Goal: Task Accomplishment & Management: Use online tool/utility

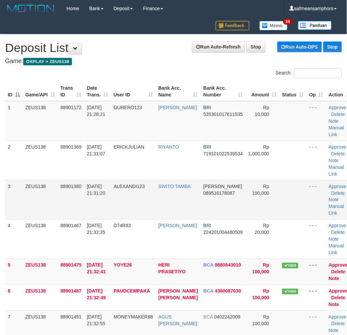
drag, startPoint x: 170, startPoint y: 225, endPoint x: 159, endPoint y: 218, distance: 12.7
click at [164, 220] on td "SWITO TAMBA" at bounding box center [178, 199] width 45 height 39
click at [159, 218] on td "SWITO TAMBA" at bounding box center [178, 199] width 45 height 39
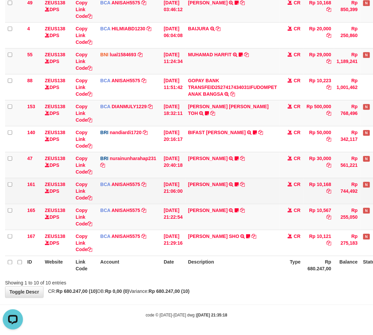
drag, startPoint x: 183, startPoint y: 195, endPoint x: 187, endPoint y: 196, distance: 4.2
click at [185, 196] on td "01/10/2025 21:06:00" at bounding box center [173, 191] width 24 height 26
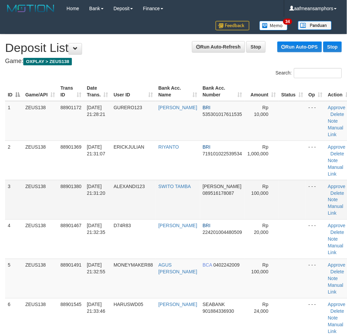
drag, startPoint x: 187, startPoint y: 203, endPoint x: 162, endPoint y: 206, distance: 25.4
click at [186, 203] on td "SWITO TAMBA" at bounding box center [178, 199] width 44 height 39
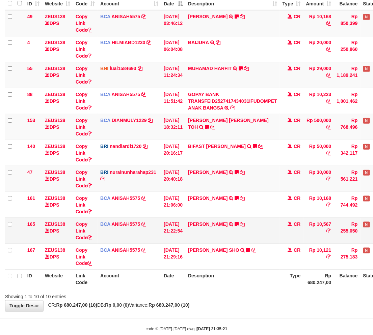
scroll to position [88, 0]
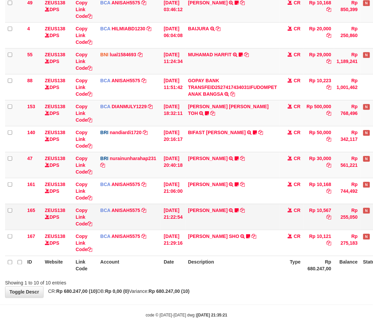
click at [234, 220] on td "TIFFANY MEIK TRSF E-BANKING CR 0110/FTSCY/WS95051 10567.002025100154053742 TRFD…" at bounding box center [232, 217] width 94 height 26
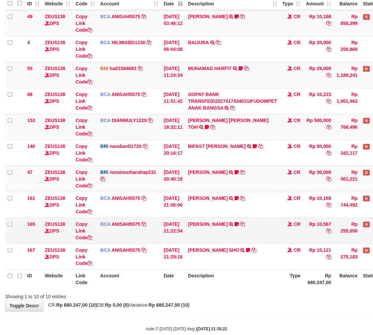
drag, startPoint x: 0, startPoint y: 0, endPoint x: 250, endPoint y: 220, distance: 333.2
click at [250, 220] on td "TIFFANY MEIK TRSF E-BANKING CR 0110/FTSCY/WS95051 10567.002025100154053742 TRFD…" at bounding box center [232, 231] width 94 height 26
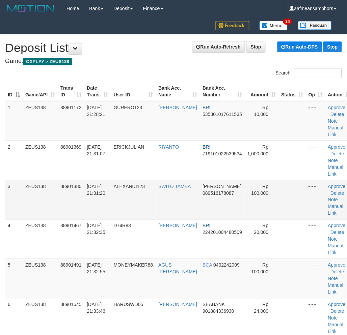
click at [156, 209] on td "ALEXANDI123" at bounding box center [133, 199] width 45 height 39
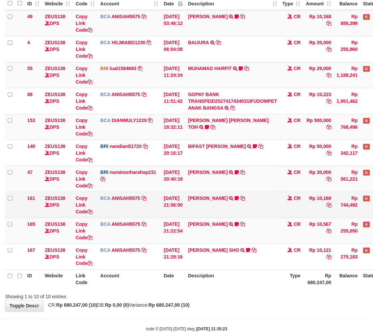
click at [267, 213] on td "[PERSON_NAME] TRSF E-BANKING CR 0110/FTSCY/WS95051 10168.002025100126121073 TRF…" at bounding box center [232, 205] width 94 height 26
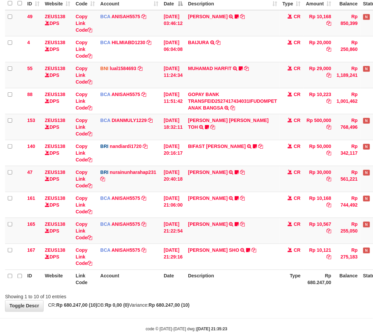
scroll to position [88, 0]
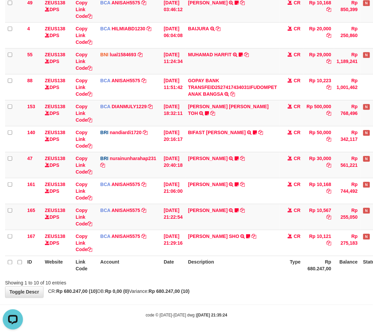
click at [289, 271] on th "Type" at bounding box center [292, 265] width 24 height 19
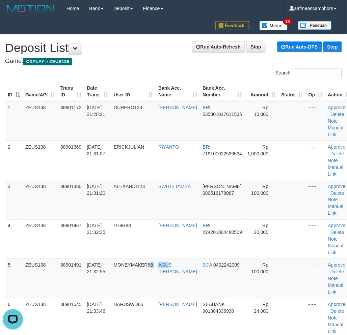
drag, startPoint x: 170, startPoint y: 275, endPoint x: 1, endPoint y: 275, distance: 169.0
click at [169, 275] on tr "5 ZEUS138 88901491 01/10/2025 21:32:55 MONEYMAKER88 AGUS CINDRA WIBAWA BCA 0402…" at bounding box center [178, 278] width 347 height 39
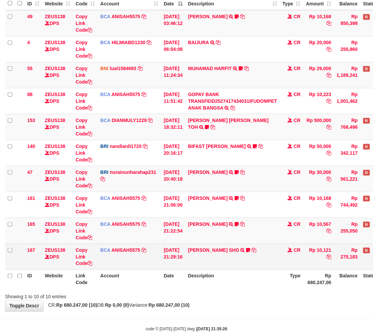
scroll to position [88, 0]
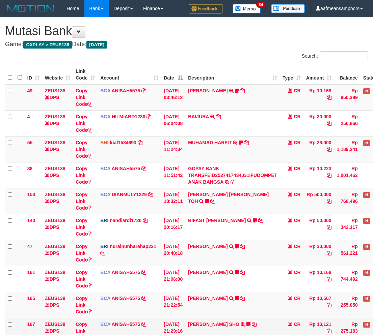
scroll to position [74, 0]
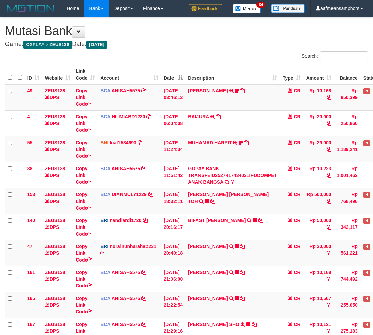
scroll to position [74, 0]
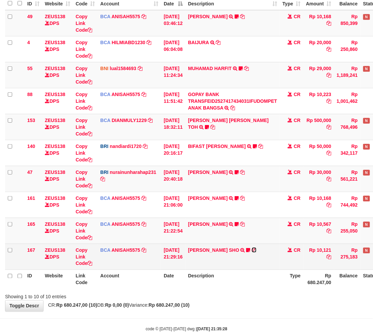
drag, startPoint x: 0, startPoint y: 0, endPoint x: 261, endPoint y: 251, distance: 361.9
click at [256, 251] on icon at bounding box center [254, 250] width 5 height 5
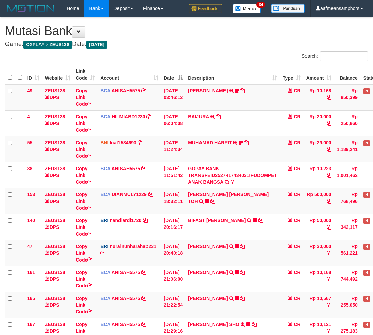
scroll to position [60, 0]
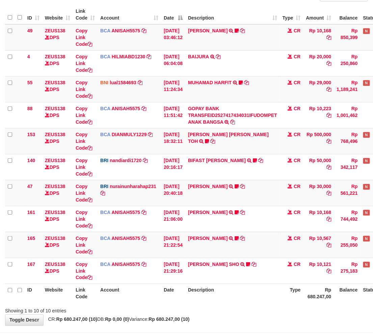
click at [258, 250] on td "[PERSON_NAME] TRSF E-BANKING CR 0110/FTSCY/WS95051 10567.002025100154053742 TRF…" at bounding box center [232, 245] width 94 height 26
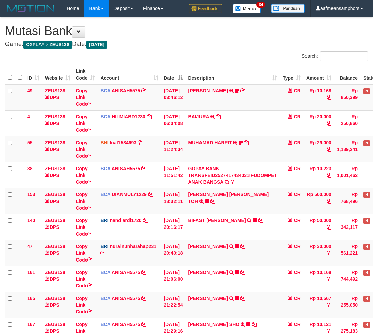
scroll to position [60, 0]
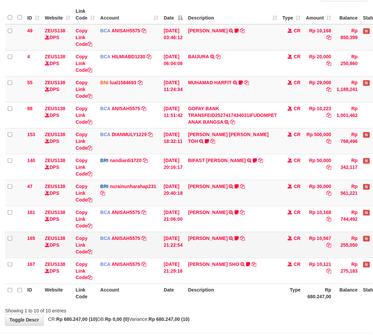
drag, startPoint x: 253, startPoint y: 237, endPoint x: 260, endPoint y: 241, distance: 7.1
click at [253, 238] on td "[PERSON_NAME] TRSF E-BANKING CR 0110/FTSCY/WS95051 10567.002025100154053742 TRF…" at bounding box center [232, 245] width 94 height 26
click at [257, 241] on td "[PERSON_NAME] TRSF E-BANKING CR 0110/FTSCY/WS95051 10567.002025100154053742 TRF…" at bounding box center [232, 245] width 94 height 26
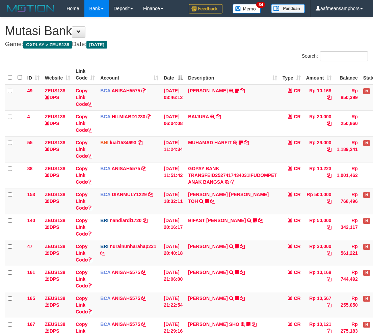
scroll to position [60, 0]
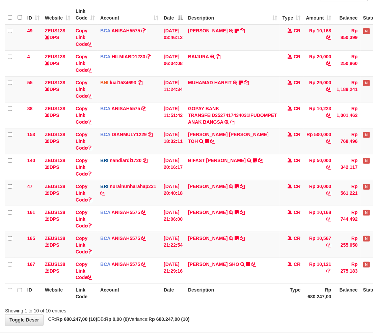
click at [257, 241] on td "[PERSON_NAME] TRSF E-BANKING CR 0110/FTSCY/WS95051 10567.002025100154053742 TRF…" at bounding box center [232, 245] width 94 height 26
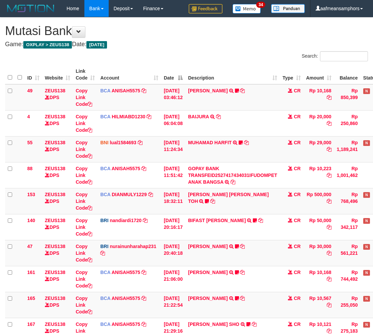
scroll to position [60, 0]
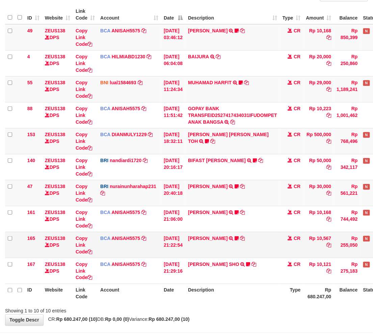
click at [257, 241] on td "TIFFANY MEIK TRSF E-BANKING CR 0110/FTSCY/WS95051 10567.002025100154053742 TRFD…" at bounding box center [232, 245] width 94 height 26
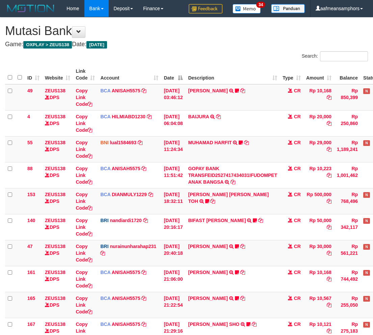
click at [257, 292] on td "[PERSON_NAME] TRSF E-BANKING CR 0110/FTSCY/WS95051 10567.002025100154053742 TRF…" at bounding box center [232, 305] width 94 height 26
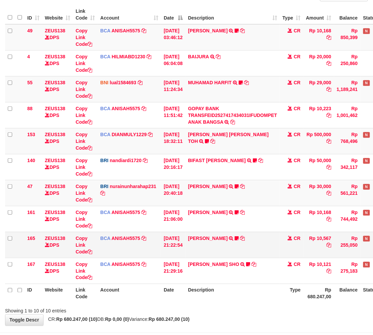
drag, startPoint x: 0, startPoint y: 0, endPoint x: 257, endPoint y: 241, distance: 352.5
click at [257, 241] on td "TIFFANY MEIK TRSF E-BANKING CR 0110/FTSCY/WS95051 10567.002025100154053742 TRFD…" at bounding box center [232, 245] width 94 height 26
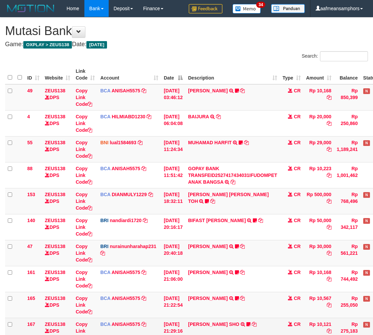
scroll to position [60, 0]
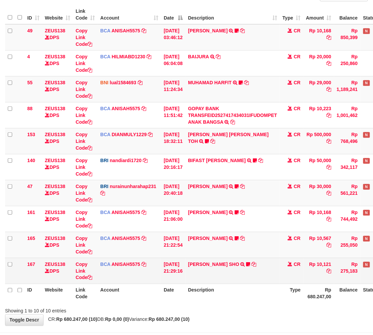
drag, startPoint x: 270, startPoint y: 271, endPoint x: 266, endPoint y: 272, distance: 4.4
click at [267, 272] on td "[PERSON_NAME] SHO TRSF E-BANKING CR 0110/FTSCY/WS95271 10121.00[PERSON_NAME]" at bounding box center [232, 271] width 94 height 26
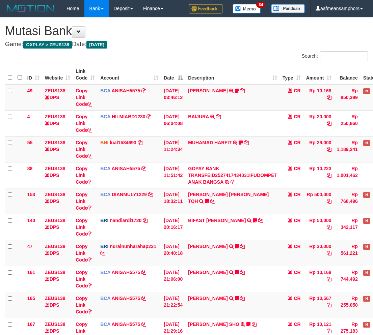
scroll to position [60, 0]
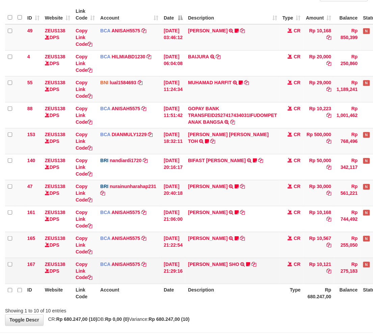
click at [266, 271] on td "[PERSON_NAME] SHO TRSF E-BANKING CR 0110/FTSCY/WS95271 10121.00[PERSON_NAME]" at bounding box center [232, 271] width 94 height 26
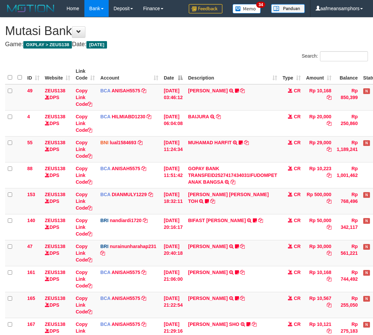
scroll to position [60, 0]
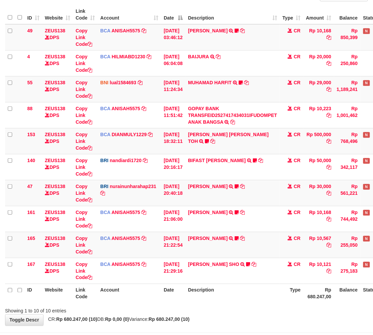
click at [258, 293] on th "Description" at bounding box center [232, 293] width 94 height 19
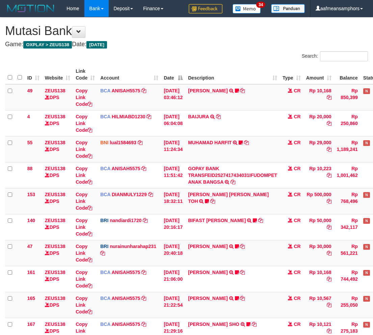
scroll to position [60, 0]
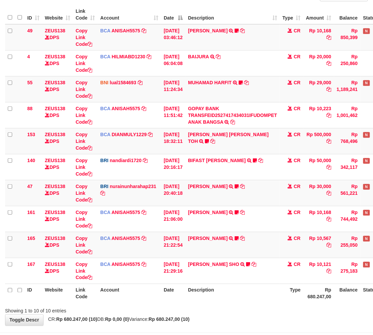
click at [262, 292] on th "Description" at bounding box center [232, 293] width 94 height 19
click at [259, 293] on th "Description" at bounding box center [232, 293] width 94 height 19
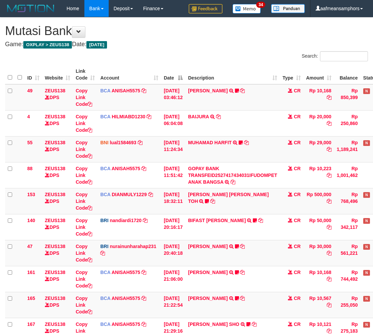
scroll to position [60, 0]
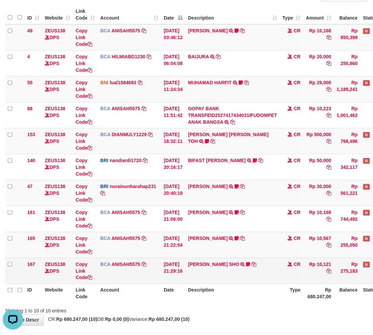
click at [264, 258] on td "MUHAMMAD HIQNI SHO TRSF E-BANKING CR 0110/FTSCY/WS95271 10121.00MUHAMMAD HIQNI …" at bounding box center [232, 271] width 94 height 26
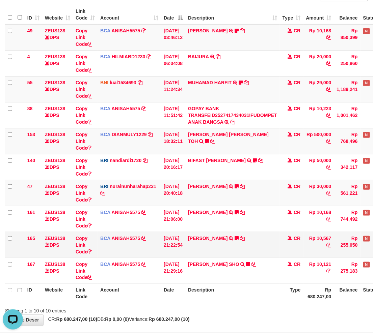
click at [240, 255] on td "TIFFANY MEIK TRSF E-BANKING CR 0110/FTSCY/WS95051 10567.002025100154053742 TRFD…" at bounding box center [232, 245] width 94 height 26
click at [215, 300] on th "Description" at bounding box center [232, 293] width 94 height 19
click at [215, 299] on th "Description" at bounding box center [232, 293] width 94 height 19
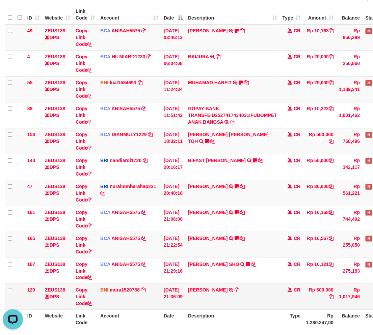
click at [245, 303] on td "ADITYA ERRIC WIBOWO TRANSFER DARI SDR ADITYA ERRIC WIBOWO" at bounding box center [232, 297] width 94 height 26
click at [244, 303] on td "ADITYA ERRIC WIBOWO TRANSFER DARI SDR ADITYA ERRIC WIBOWO" at bounding box center [232, 297] width 94 height 26
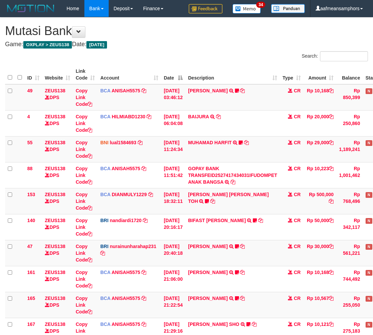
scroll to position [114, 0]
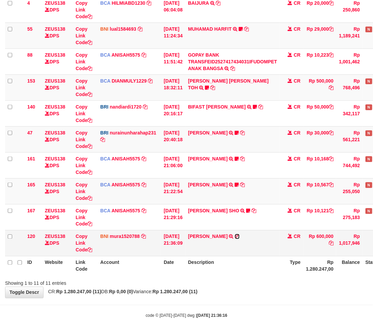
click at [240, 235] on icon at bounding box center [237, 236] width 5 height 5
click at [208, 287] on div "**********" at bounding box center [186, 101] width 373 height 394
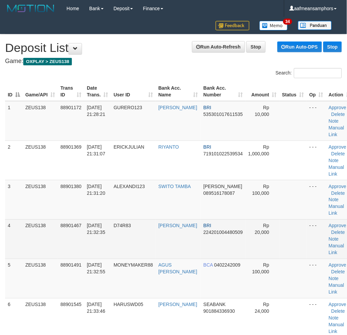
click at [159, 254] on tr "4 ZEUS138 88901467 01/10/2025 21:32:35 D74R83 JAROT NUGROHO BRI 224201004480509…" at bounding box center [179, 239] width 348 height 39
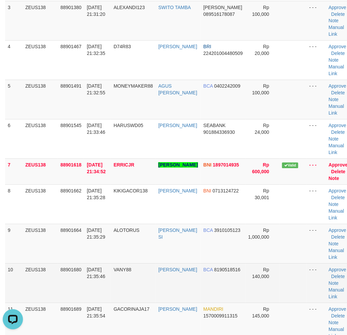
drag, startPoint x: 101, startPoint y: 290, endPoint x: 0, endPoint y: 287, distance: 100.3
click at [102, 291] on td "[DATE] 21:35:46" at bounding box center [97, 283] width 27 height 39
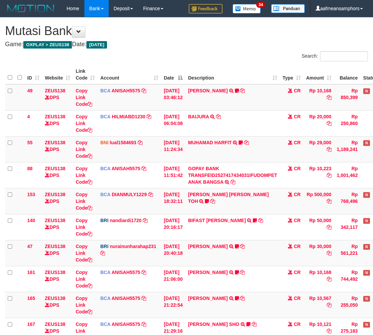
scroll to position [58, 0]
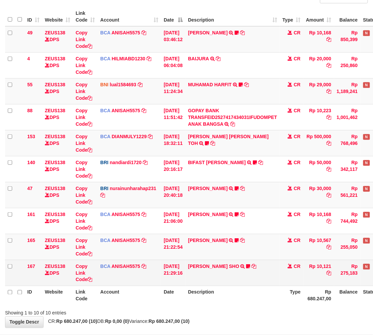
click at [238, 281] on td "MUHAMMAD HIQNI SHO TRSF E-BANKING CR 0110/FTSCY/WS95271 10121.00MUHAMMAD HIQNI …" at bounding box center [232, 273] width 94 height 26
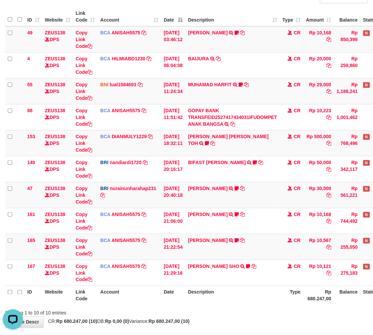
click at [222, 304] on th "Description" at bounding box center [232, 295] width 94 height 19
drag, startPoint x: 222, startPoint y: 304, endPoint x: 229, endPoint y: 302, distance: 7.6
click at [227, 303] on th "Description" at bounding box center [232, 295] width 94 height 19
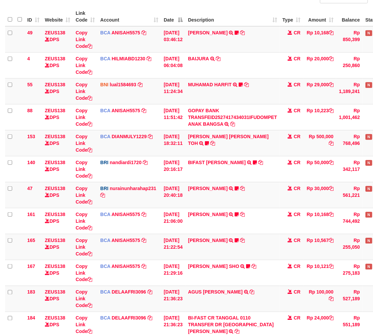
scroll to position [126, 0]
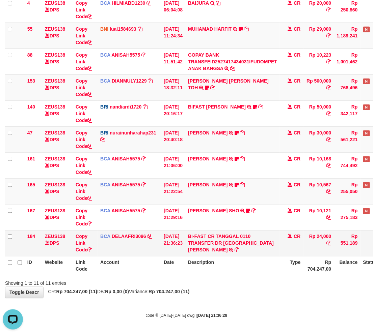
drag, startPoint x: 240, startPoint y: 247, endPoint x: 277, endPoint y: 248, distance: 37.8
click at [277, 248] on td "BI-FAST CR TANGGAL 0110 TRANSFER DR 535 SANDY BAYHAKI BI-FAST CR TANGGAL :01/10…" at bounding box center [232, 243] width 94 height 26
drag, startPoint x: 237, startPoint y: 246, endPoint x: 269, endPoint y: 245, distance: 31.0
click at [269, 245] on td "BI-FAST CR TANGGAL 0110 TRANSFER DR 535 SANDY BAYHAKI BI-FAST CR TANGGAL :01/10…" at bounding box center [232, 243] width 94 height 26
copy link "SANDY BAYH"
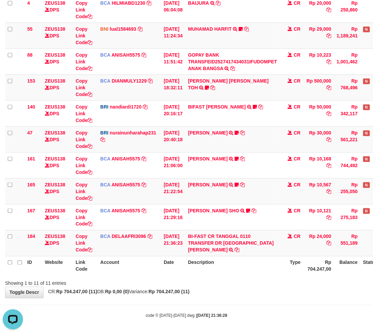
drag, startPoint x: 271, startPoint y: 288, endPoint x: 268, endPoint y: 287, distance: 3.4
click at [271, 288] on div "**********" at bounding box center [186, 101] width 373 height 394
drag, startPoint x: 233, startPoint y: 285, endPoint x: 342, endPoint y: 292, distance: 108.5
click at [236, 285] on div "Showing 1 to 11 of 11 entries" at bounding box center [186, 282] width 373 height 9
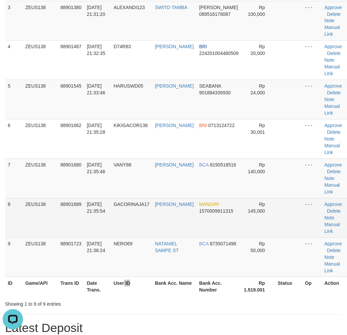
drag, startPoint x: 140, startPoint y: 282, endPoint x: 179, endPoint y: 230, distance: 65.8
click at [159, 258] on table "ID Game/API Trans ID Date Trans. User ID Bank Acc. Name Bank Acc. Number Amount…" at bounding box center [177, 100] width 344 height 394
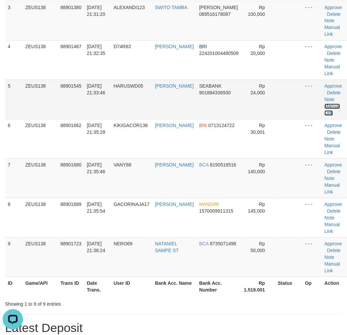
click at [325, 105] on link "Manual Link" at bounding box center [333, 110] width 16 height 12
click at [325, 104] on link "Manual Link" at bounding box center [333, 110] width 16 height 12
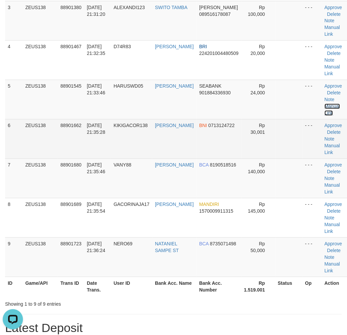
click at [325, 104] on link "Manual Link" at bounding box center [333, 110] width 16 height 12
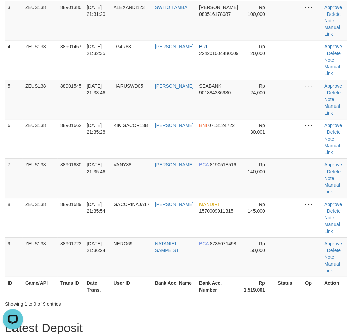
drag, startPoint x: 141, startPoint y: 298, endPoint x: 136, endPoint y: 294, distance: 5.8
click at [141, 295] on div "ID Game/API Trans ID Date Trans. User ID Bank Acc. Name Bank Acc. Number Amount…" at bounding box center [173, 100] width 347 height 398
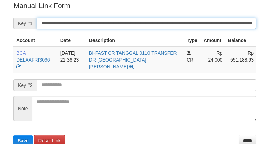
click at [183, 22] on input "**********" at bounding box center [147, 23] width 220 height 11
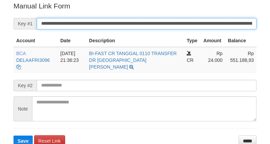
click at [13, 135] on button "Save" at bounding box center [22, 140] width 19 height 11
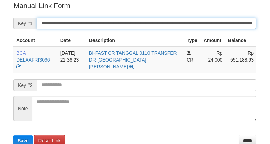
drag, startPoint x: 0, startPoint y: 0, endPoint x: 179, endPoint y: 20, distance: 180.2
click at [179, 20] on input "**********" at bounding box center [147, 23] width 220 height 11
click at [13, 135] on button "Save" at bounding box center [22, 140] width 19 height 11
drag, startPoint x: 179, startPoint y: 20, endPoint x: 176, endPoint y: 16, distance: 4.8
click at [179, 20] on input "**********" at bounding box center [147, 23] width 220 height 11
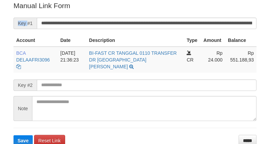
drag, startPoint x: 0, startPoint y: 0, endPoint x: 124, endPoint y: 15, distance: 125.1
click at [125, 15] on form "**********" at bounding box center [134, 73] width 243 height 145
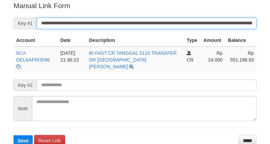
click at [112, 21] on input "**********" at bounding box center [147, 23] width 220 height 11
click at [13, 135] on button "Save" at bounding box center [22, 140] width 19 height 11
click at [112, 21] on input "**********" at bounding box center [147, 23] width 220 height 11
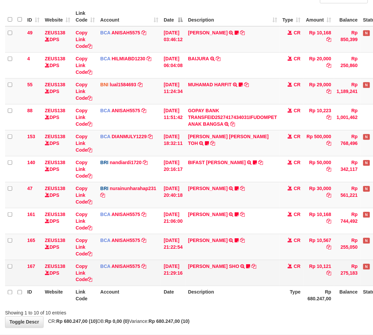
click at [232, 282] on td "MUHAMMAD HIQNI SHO TRSF E-BANKING CR 0110/FTSCY/WS95271 10121.00MUHAMMAD HIQNI …" at bounding box center [232, 273] width 94 height 26
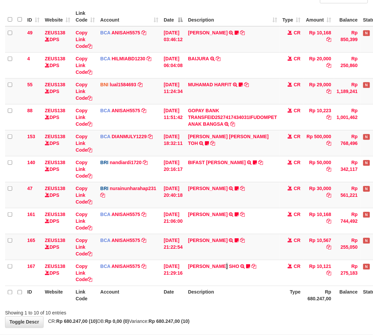
scroll to position [88, 0]
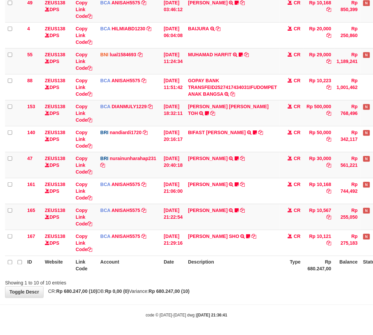
drag, startPoint x: 244, startPoint y: 278, endPoint x: 263, endPoint y: 287, distance: 21.3
click at [244, 278] on div "Showing 1 to 10 of 10 entries" at bounding box center [186, 281] width 373 height 9
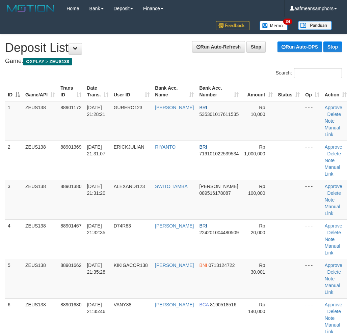
scroll to position [224, 0]
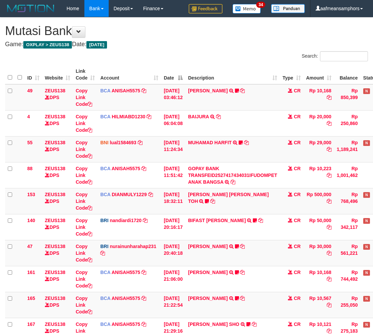
scroll to position [74, 0]
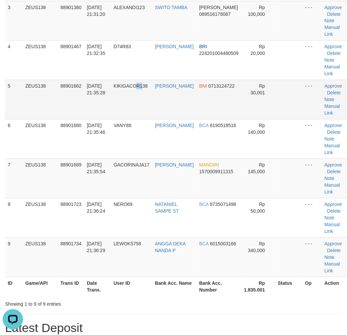
drag, startPoint x: 137, startPoint y: 92, endPoint x: 144, endPoint y: 94, distance: 7.0
click at [144, 94] on td "KIKIGACOR138" at bounding box center [131, 99] width 41 height 39
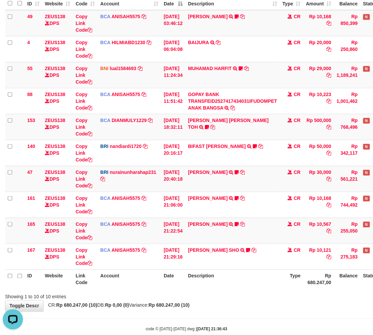
click at [178, 286] on th "Date" at bounding box center [173, 279] width 24 height 19
click at [208, 276] on th "Description" at bounding box center [232, 279] width 94 height 19
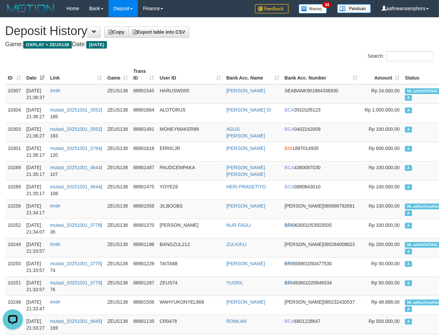
drag, startPoint x: 211, startPoint y: 73, endPoint x: 206, endPoint y: 69, distance: 6.0
click at [210, 73] on th "User ID" at bounding box center [190, 74] width 67 height 19
click at [206, 69] on th "User ID" at bounding box center [190, 74] width 67 height 19
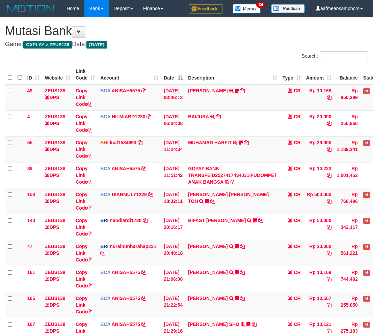
scroll to position [74, 0]
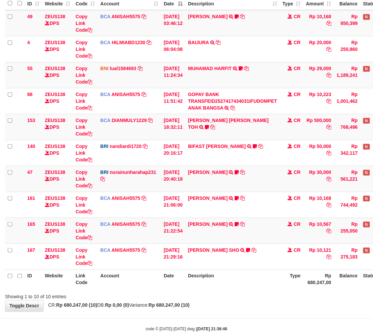
click at [245, 287] on th "Description" at bounding box center [232, 279] width 94 height 19
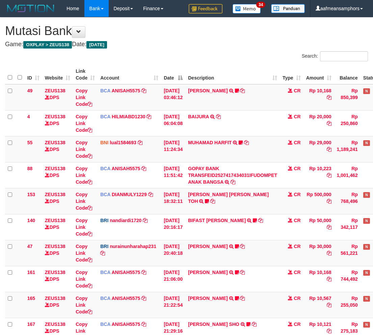
scroll to position [74, 0]
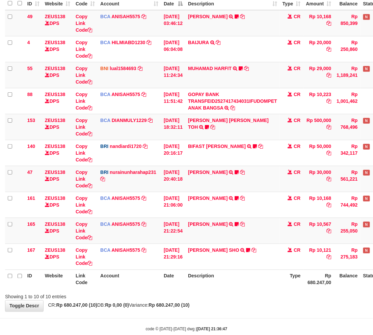
click at [202, 297] on div "Showing 1 to 10 of 10 entries" at bounding box center [186, 295] width 373 height 9
click at [201, 297] on div "Showing 1 to 10 of 10 entries" at bounding box center [186, 295] width 373 height 9
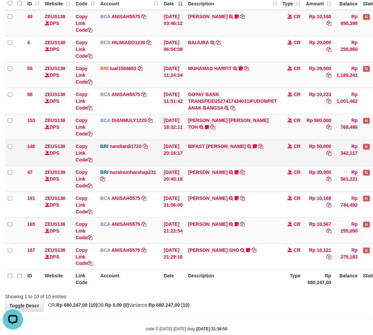
click at [194, 150] on td "BIFAST MUHAMMAD FIR TRANSFER NBMB BIFAST MUHAMMAD FIR TO NANDI ARDIANSYAH White…" at bounding box center [232, 153] width 94 height 26
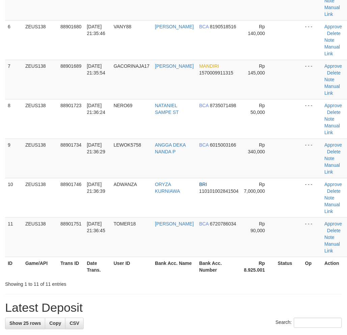
scroll to position [179, 0]
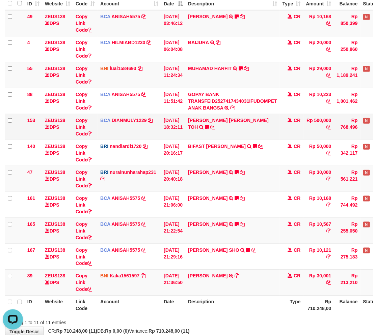
click at [217, 136] on td "CARINA OCTAVIA TOH TRSF E-BANKING CR 0110/FTSCY/WS95031 500000.00CARINA OCTAVIA…" at bounding box center [232, 127] width 94 height 26
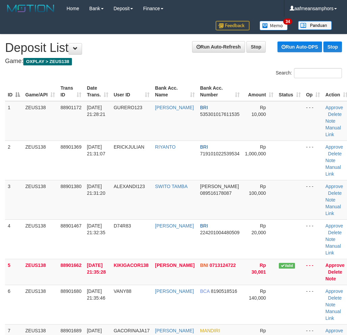
scroll to position [272, 0]
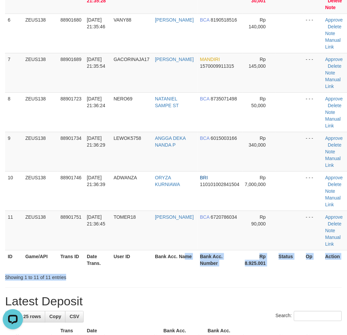
drag, startPoint x: 163, startPoint y: 268, endPoint x: 1, endPoint y: 268, distance: 161.9
click at [181, 270] on div "ID Game/API Trans ID Date Trans. User ID Bank Acc. Name Bank Acc. Number Amount…" at bounding box center [173, 39] width 347 height 463
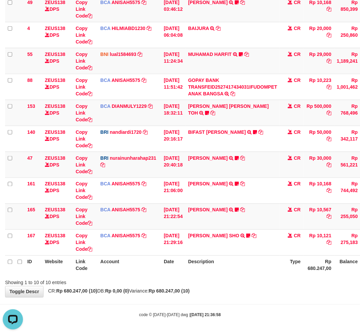
click at [243, 285] on div "Showing 1 to 10 of 10 entries" at bounding box center [180, 281] width 360 height 9
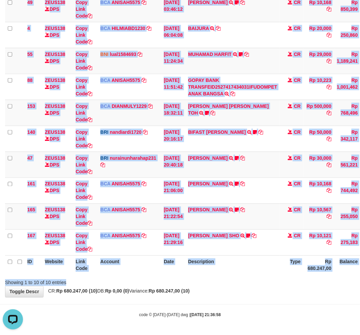
drag, startPoint x: 235, startPoint y: 277, endPoint x: 365, endPoint y: 260, distance: 130.6
click at [232, 275] on div "Search: ID Website Link Code Account Date Description Type Amount Balance Statu…" at bounding box center [179, 125] width 349 height 324
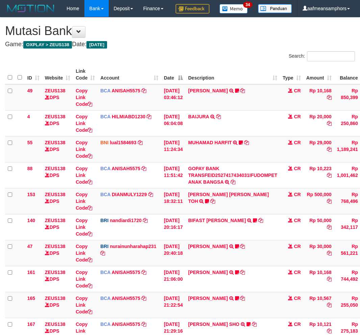
scroll to position [183, 0]
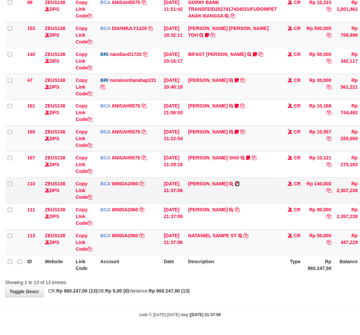
click at [237, 184] on icon at bounding box center [237, 184] width 5 height 5
click at [247, 275] on div "ID Website Link Code Account Date Description Type Amount Balance Status Action…" at bounding box center [180, 87] width 360 height 380
click at [221, 271] on th "Description" at bounding box center [232, 265] width 94 height 19
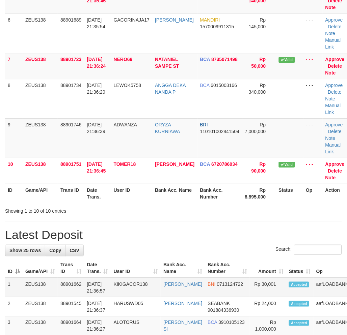
click at [158, 298] on td "KIKIGACOR138" at bounding box center [136, 288] width 50 height 20
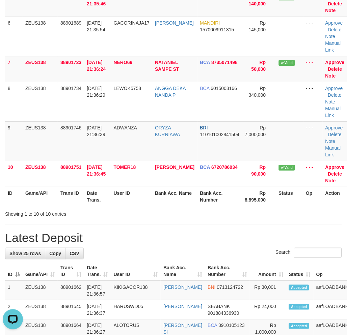
drag, startPoint x: 181, startPoint y: 263, endPoint x: 169, endPoint y: 258, distance: 13.2
click at [179, 260] on div "Search:" at bounding box center [173, 254] width 337 height 12
drag, startPoint x: 152, startPoint y: 248, endPoint x: 42, endPoint y: 245, distance: 110.7
click at [141, 245] on h1 "Latest Deposit" at bounding box center [173, 237] width 337 height 13
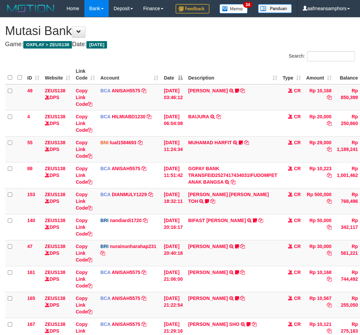
scroll to position [183, 0]
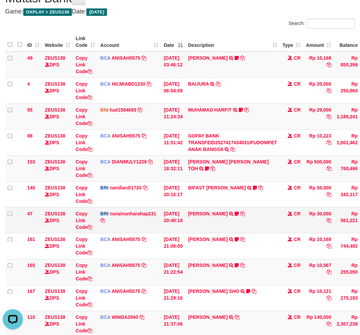
click at [275, 233] on tr "47 ZEUS138 DPS Copy Link Code BRI nurainunharahap231 DPS NURAINUN HARAHAP mutas…" at bounding box center [206, 220] width 402 height 26
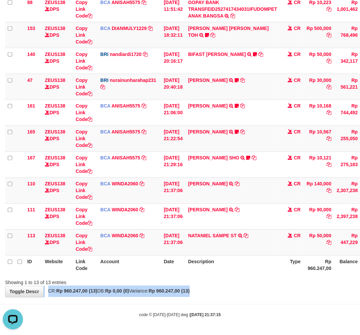
click at [214, 287] on div "**********" at bounding box center [180, 74] width 360 height 446
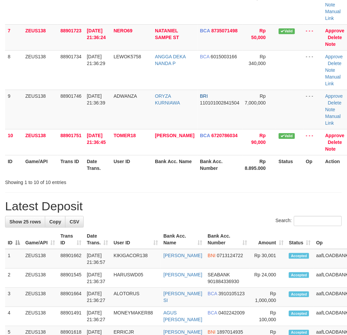
scroll to position [269, 0]
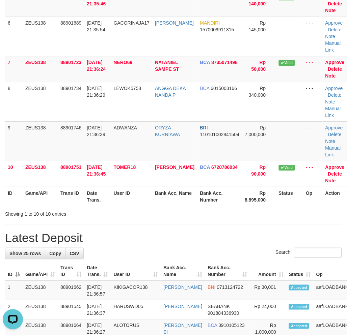
drag, startPoint x: 127, startPoint y: 228, endPoint x: 19, endPoint y: 230, distance: 108.3
click at [124, 228] on div "**********" at bounding box center [173, 286] width 347 height 1041
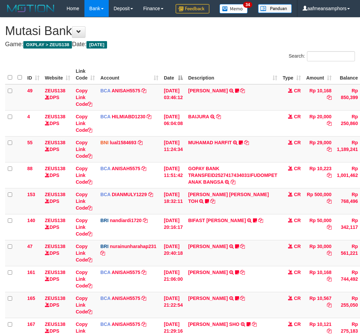
scroll to position [131, 0]
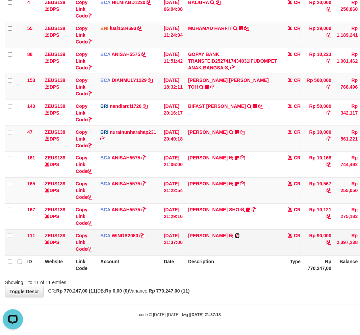
click at [239, 236] on icon at bounding box center [237, 236] width 5 height 5
click at [224, 248] on td "ARIF EFRIANTO TRSF E-BANKING CR 0110/FTSCY/WS95031 90000.00ARIF EFRIANTO" at bounding box center [232, 243] width 94 height 26
click at [201, 249] on td "ARIF EFRIANTO TRSF E-BANKING CR 0110/FTSCY/WS95031 90000.00ARIF EFRIANTO" at bounding box center [232, 243] width 94 height 26
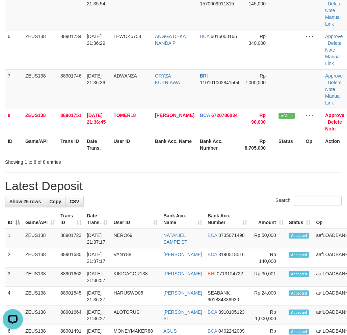
drag, startPoint x: 158, startPoint y: 202, endPoint x: 166, endPoint y: 203, distance: 8.2
click at [166, 203] on div "**********" at bounding box center [173, 260] width 347 height 989
drag, startPoint x: 154, startPoint y: 180, endPoint x: 140, endPoint y: 178, distance: 13.7
click at [153, 179] on div "**********" at bounding box center [173, 260] width 347 height 989
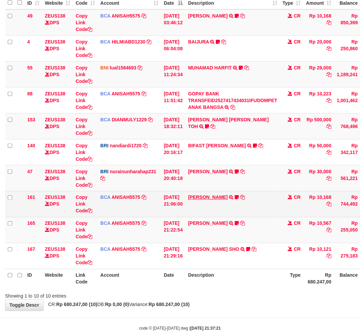
scroll to position [105, 0]
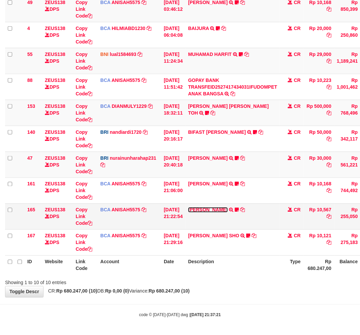
drag, startPoint x: 214, startPoint y: 210, endPoint x: 213, endPoint y: 214, distance: 4.5
click at [214, 210] on link "TIFFANY MEIK" at bounding box center [207, 209] width 39 height 5
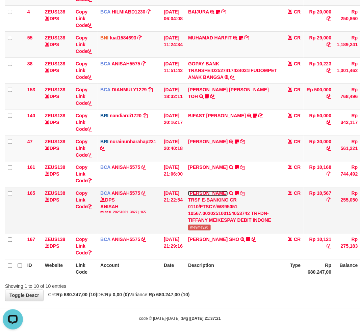
scroll to position [0, 0]
click at [200, 231] on span "meymey20" at bounding box center [199, 228] width 22 height 6
copy span "meymey20"
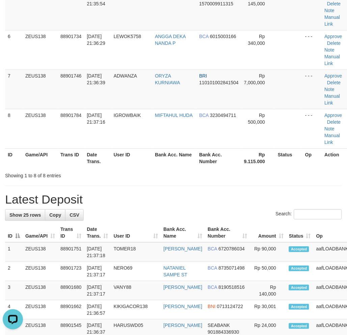
click at [177, 214] on div "**********" at bounding box center [173, 267] width 347 height 1003
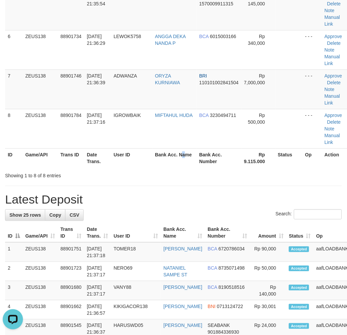
drag, startPoint x: 163, startPoint y: 173, endPoint x: 1, endPoint y: 238, distance: 174.8
click at [181, 186] on div "**********" at bounding box center [173, 267] width 347 height 1003
click at [122, 194] on div "**********" at bounding box center [173, 267] width 347 height 1003
drag, startPoint x: 118, startPoint y: 194, endPoint x: 114, endPoint y: 194, distance: 4.0
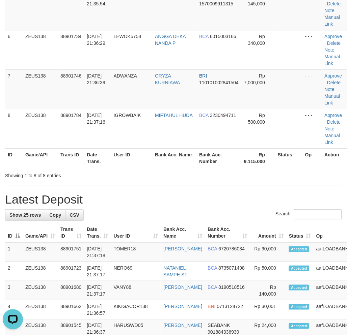
click at [115, 194] on div "**********" at bounding box center [173, 267] width 347 height 1003
click at [162, 179] on div "Showing 1 to 8 of 8 entries" at bounding box center [173, 174] width 347 height 9
click at [127, 188] on div "**********" at bounding box center [173, 267] width 347 height 1003
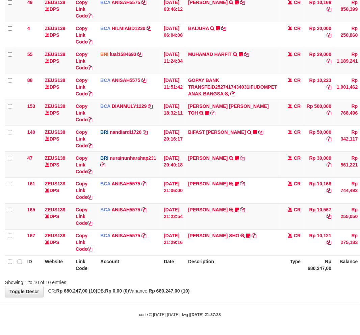
scroll to position [105, 0]
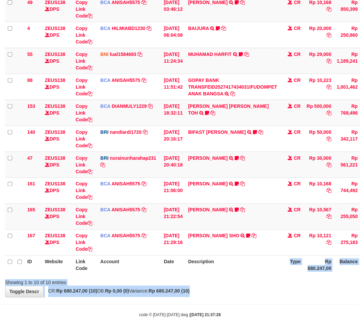
drag, startPoint x: 242, startPoint y: 287, endPoint x: 364, endPoint y: 211, distance: 144.3
click at [245, 285] on div "Search: ID Website Link Code Account Date Description Type Amount Balance Statu…" at bounding box center [179, 125] width 349 height 324
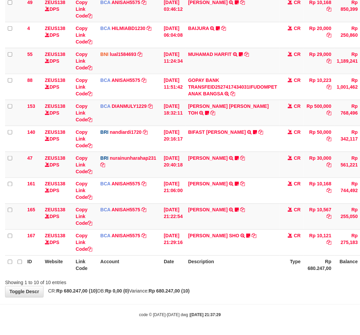
scroll to position [105, 0]
click at [225, 288] on div "**********" at bounding box center [180, 113] width 360 height 368
click at [216, 279] on div "Showing 1 to 10 of 10 entries" at bounding box center [180, 281] width 360 height 9
click at [243, 279] on div "Showing 1 to 10 of 10 entries" at bounding box center [180, 281] width 360 height 9
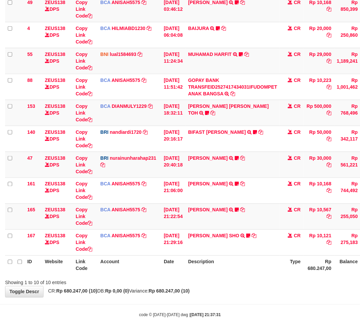
scroll to position [105, 0]
click at [221, 282] on div "Showing 1 to 10 of 10 entries" at bounding box center [180, 281] width 360 height 9
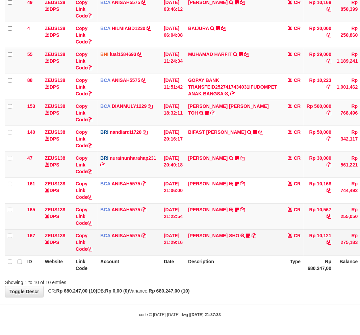
click at [228, 275] on th "Description" at bounding box center [232, 265] width 94 height 19
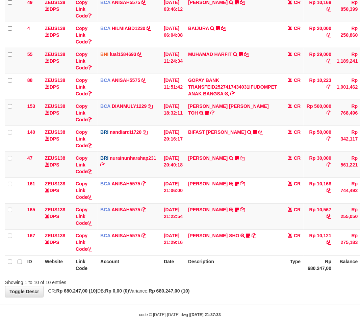
scroll to position [105, 0]
click at [244, 256] on th "Description" at bounding box center [232, 265] width 94 height 19
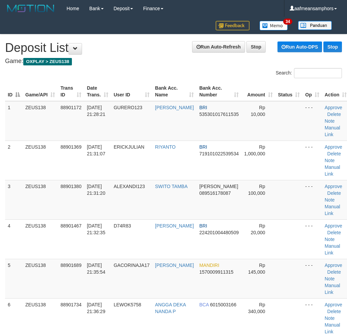
scroll to position [355, 0]
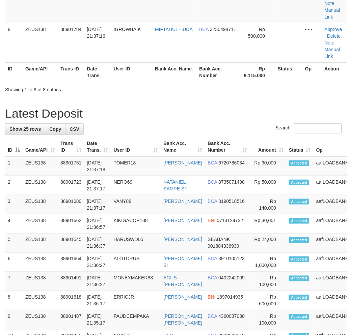
click at [147, 120] on h1 "Latest Deposit" at bounding box center [173, 113] width 337 height 13
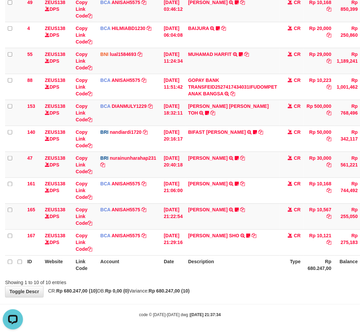
drag, startPoint x: 260, startPoint y: 279, endPoint x: 267, endPoint y: 280, distance: 6.3
click at [258, 280] on div "Showing 1 to 10 of 10 entries" at bounding box center [180, 281] width 360 height 9
click at [253, 273] on th "Description" at bounding box center [232, 265] width 94 height 19
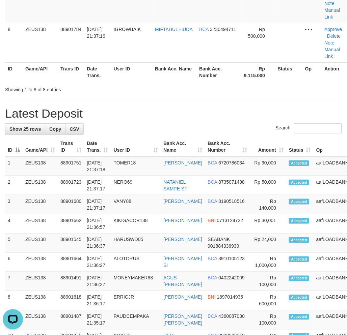
drag, startPoint x: 82, startPoint y: 284, endPoint x: 0, endPoint y: 260, distance: 85.5
click at [86, 284] on tr "7 ZEUS138 88901491 01/10/2025 21:36:27 MONEYMAKER88 AGUS CINDRA WIBAWA BCA 0402…" at bounding box center [198, 281] width 386 height 19
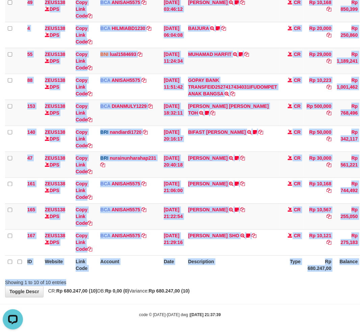
drag, startPoint x: 250, startPoint y: 277, endPoint x: 270, endPoint y: 272, distance: 20.5
click at [251, 278] on div "Search: ID Website Link Code Account Date Description Type Amount Balance Statu…" at bounding box center [179, 125] width 349 height 324
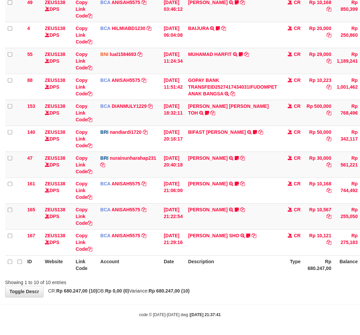
click at [258, 269] on th "Description" at bounding box center [232, 265] width 94 height 19
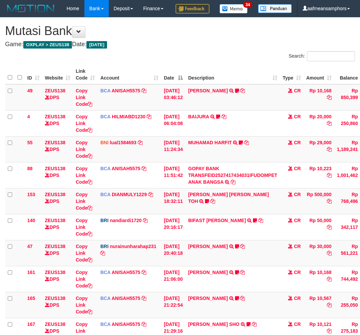
scroll to position [91, 0]
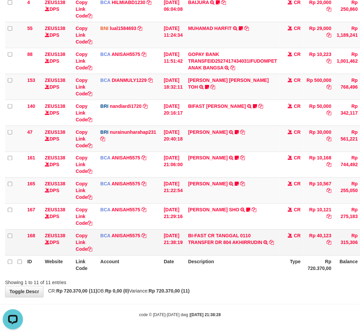
click at [252, 254] on td "BI-FAST CR TANGGAL 0110 TRANSFER DR 804 AKHIRRUDIN BI-FAST CR TANGGAL :01/10 TR…" at bounding box center [232, 243] width 94 height 26
copy td "AKHIRRUDIN"
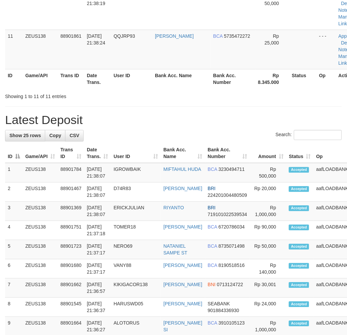
scroll to position [355, 0]
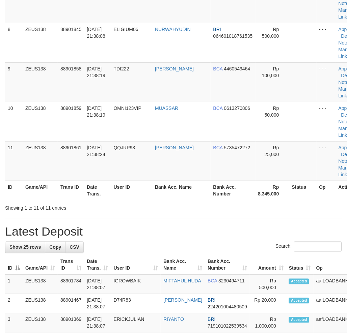
drag, startPoint x: 143, startPoint y: 264, endPoint x: 170, endPoint y: 238, distance: 37.9
click at [147, 261] on th "User ID" at bounding box center [136, 265] width 50 height 19
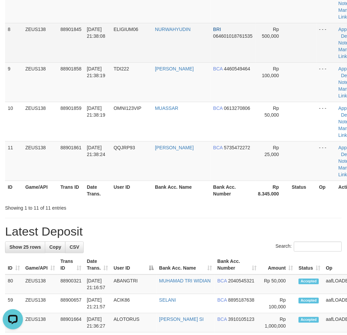
scroll to position [0, 0]
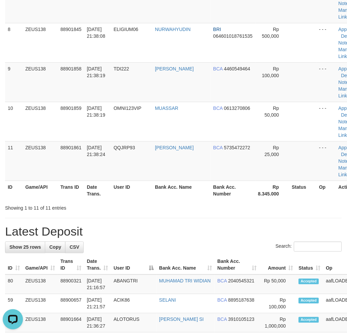
click at [147, 227] on h1 "Latest Deposit" at bounding box center [173, 231] width 337 height 13
drag, startPoint x: 147, startPoint y: 227, endPoint x: 35, endPoint y: 243, distance: 112.9
click at [144, 227] on h1 "Latest Deposit" at bounding box center [173, 231] width 337 height 13
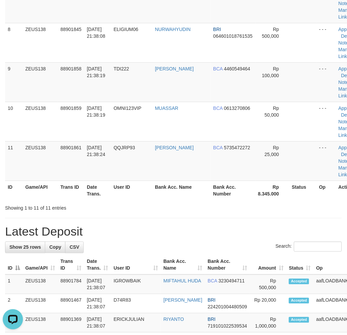
click at [205, 221] on div "**********" at bounding box center [173, 240] width 347 height 1121
click at [133, 212] on div "**********" at bounding box center [173, 240] width 347 height 1121
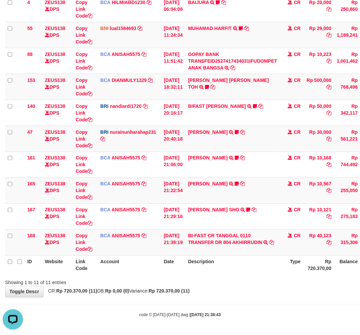
click at [239, 288] on div "**********" at bounding box center [180, 100] width 360 height 394
drag, startPoint x: 239, startPoint y: 288, endPoint x: 242, endPoint y: 286, distance: 4.2
click at [239, 288] on div "**********" at bounding box center [180, 100] width 360 height 394
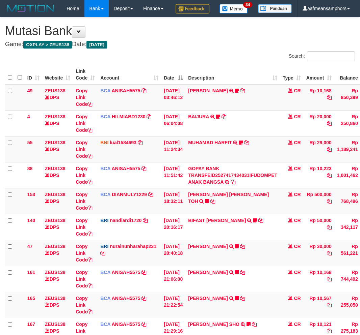
scroll to position [123, 0]
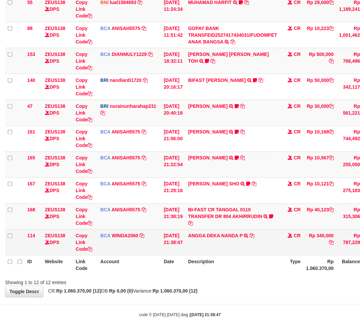
scroll to position [157, 0]
click at [254, 236] on td "ANGGA DEKA NANDA P TRSF E-BANKING CR 0110/FTSCY/WS95031 340000.00ANGGA DEKA NAN…" at bounding box center [232, 243] width 94 height 26
click at [254, 236] on icon at bounding box center [252, 236] width 5 height 5
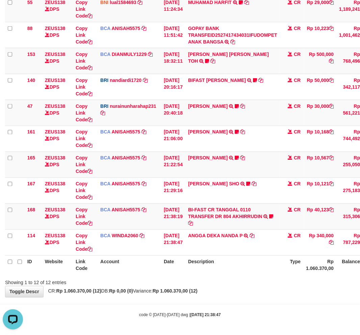
scroll to position [0, 0]
click at [259, 218] on link "BI-FAST CR TANGGAL 0110 TRANSFER DR 804 AKHIRRUDIN" at bounding box center [225, 213] width 74 height 12
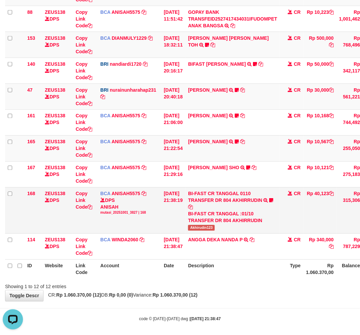
click at [212, 231] on span "Akhirudin123" at bounding box center [201, 228] width 27 height 6
copy span "Akhirudin123"
click at [221, 302] on div "**********" at bounding box center [180, 81] width 360 height 441
drag, startPoint x: 209, startPoint y: 305, endPoint x: 248, endPoint y: 294, distance: 39.9
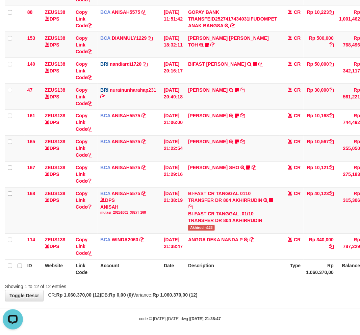
click at [209, 290] on div "Showing 1 to 12 of 12 entries" at bounding box center [180, 285] width 360 height 9
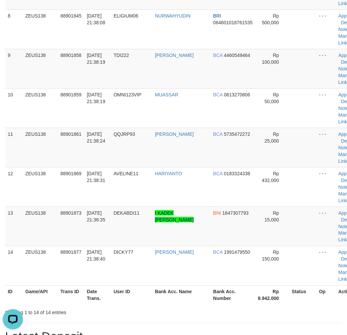
click at [127, 303] on th "User ID" at bounding box center [131, 295] width 41 height 19
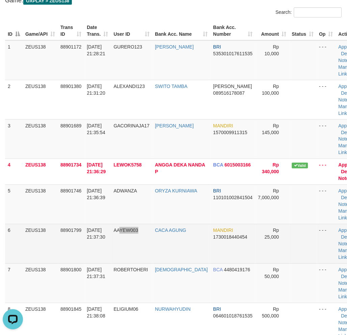
drag, startPoint x: 122, startPoint y: 257, endPoint x: 154, endPoint y: 261, distance: 31.6
click at [152, 261] on td "AAYEW003" at bounding box center [131, 243] width 41 height 39
click at [100, 253] on td "[DATE] 21:37:30" at bounding box center [97, 243] width 27 height 39
click at [102, 250] on td "[DATE] 21:37:30" at bounding box center [97, 243] width 27 height 39
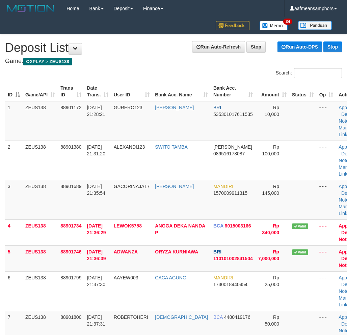
scroll to position [9, 0]
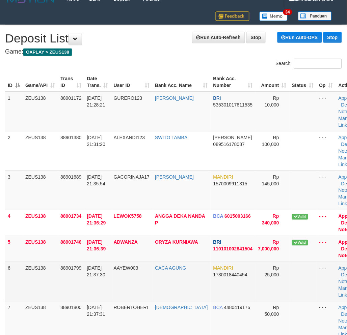
click at [75, 278] on td "88901799" at bounding box center [71, 281] width 26 height 39
click at [70, 278] on td "88901799" at bounding box center [71, 281] width 26 height 39
click at [92, 291] on td "[DATE] 21:37:30" at bounding box center [97, 281] width 27 height 39
click at [81, 290] on td "88901799" at bounding box center [71, 281] width 26 height 39
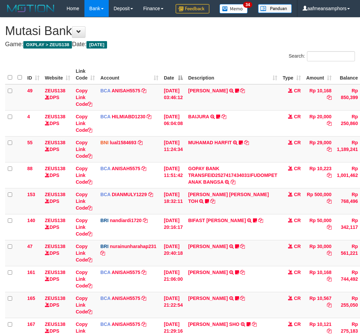
scroll to position [131, 0]
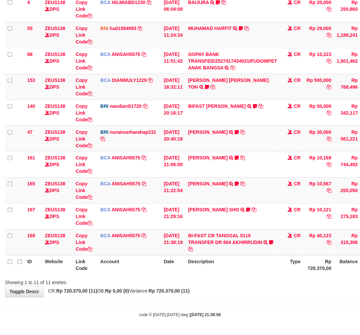
click at [254, 290] on div "**********" at bounding box center [180, 100] width 360 height 394
click at [234, 285] on div "Showing 1 to 11 of 11 entries" at bounding box center [180, 281] width 360 height 9
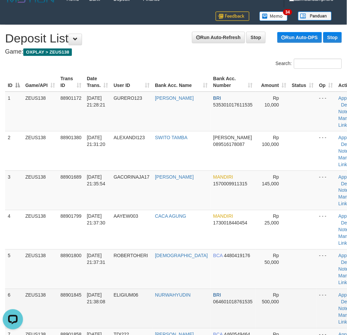
click at [115, 324] on td "ELIGIUM06" at bounding box center [131, 308] width 41 height 39
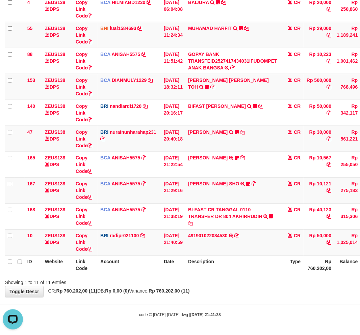
drag, startPoint x: 240, startPoint y: 281, endPoint x: 235, endPoint y: 281, distance: 4.0
click at [235, 281] on div "Showing 1 to 11 of 11 entries" at bounding box center [180, 281] width 360 height 9
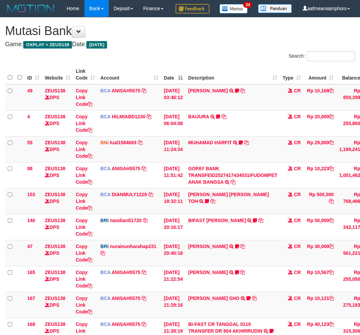
scroll to position [157, 0]
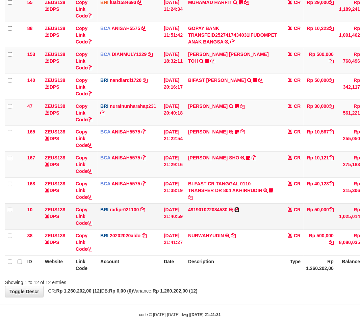
click at [239, 210] on icon at bounding box center [236, 210] width 5 height 5
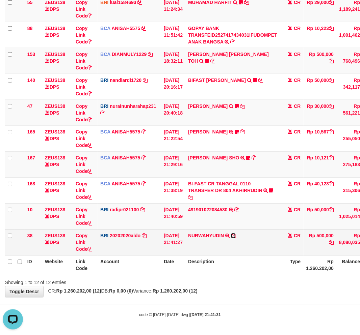
click at [235, 237] on icon at bounding box center [233, 236] width 5 height 5
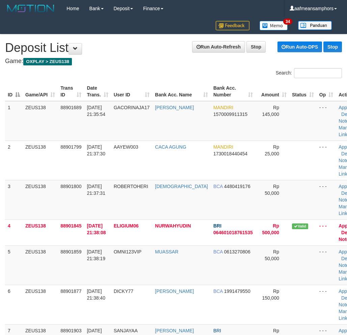
scroll to position [9, 0]
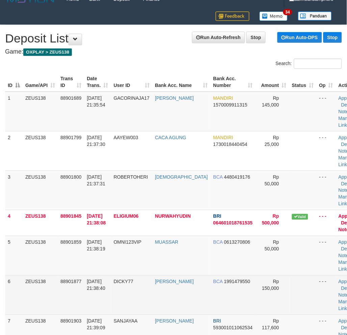
click at [63, 300] on td "88901877" at bounding box center [71, 295] width 26 height 39
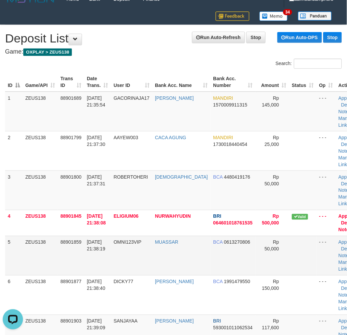
click at [82, 270] on td "88901859" at bounding box center [71, 255] width 26 height 39
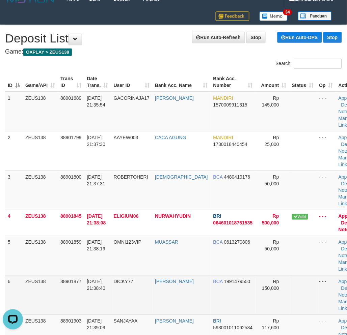
click at [61, 312] on td "88901877" at bounding box center [71, 295] width 26 height 39
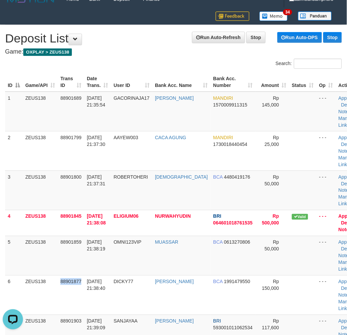
drag, startPoint x: 61, startPoint y: 312, endPoint x: 0, endPoint y: 291, distance: 63.8
click at [63, 311] on td "88901877" at bounding box center [71, 295] width 26 height 39
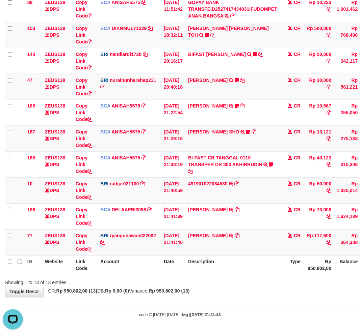
click at [222, 298] on div "**********" at bounding box center [180, 74] width 360 height 446
click at [223, 298] on div "**********" at bounding box center [180, 74] width 360 height 446
click at [235, 286] on div "Showing 1 to 13 of 13 entries" at bounding box center [180, 281] width 360 height 9
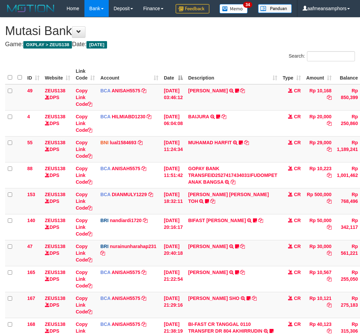
scroll to position [173, 0]
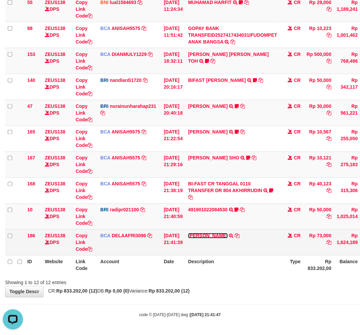
click at [202, 236] on link "[PERSON_NAME]" at bounding box center [207, 235] width 39 height 5
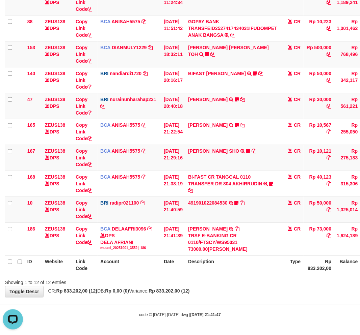
click at [245, 267] on th "Description" at bounding box center [232, 265] width 94 height 19
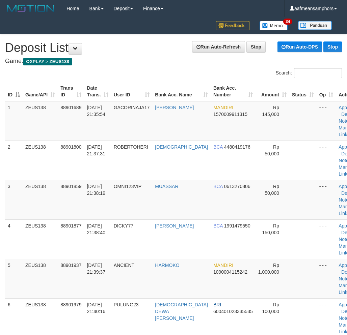
scroll to position [9, 0]
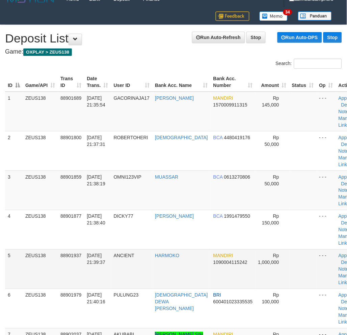
click at [111, 260] on td "01/10/2025 21:39:37" at bounding box center [97, 269] width 27 height 39
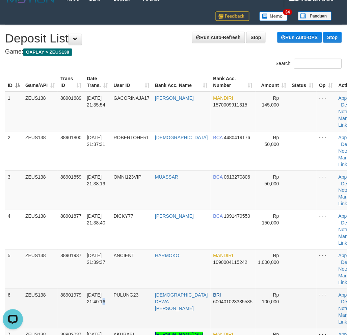
click at [96, 309] on td "[DATE] 21:40:16" at bounding box center [97, 308] width 27 height 39
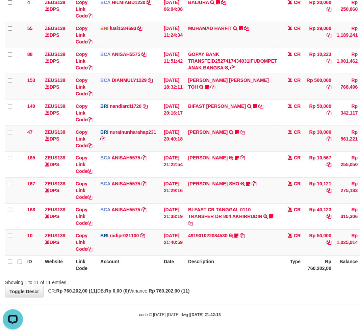
click at [221, 286] on div "Showing 1 to 11 of 11 entries" at bounding box center [180, 281] width 360 height 9
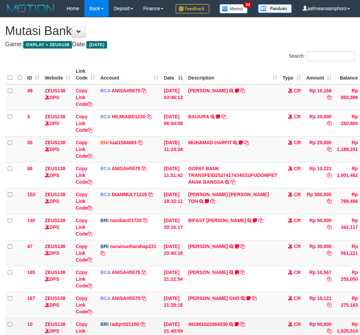
scroll to position [75, 0]
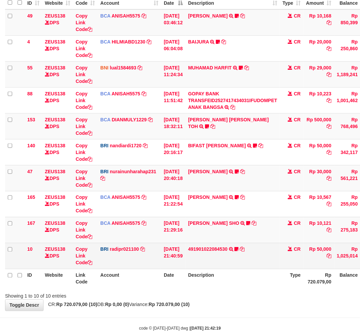
scroll to position [92, 0]
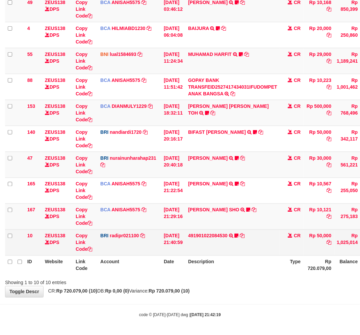
click at [209, 244] on td "491901022084530 TRANSFER NBMB 491901022084530 TO REYNALDI ADI PRATAMA Ambai10" at bounding box center [232, 243] width 94 height 26
click at [209, 239] on link "491901022084530" at bounding box center [207, 235] width 39 height 5
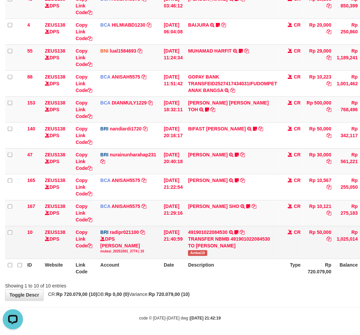
click at [203, 256] on span "Ambai10" at bounding box center [197, 254] width 19 height 6
copy span "Ambai10"
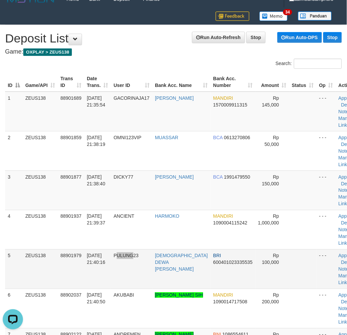
click at [134, 266] on td "PULUNG23" at bounding box center [131, 269] width 41 height 39
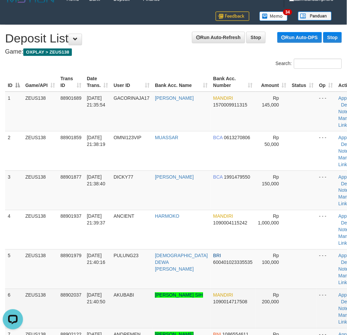
click at [105, 319] on td "01/10/2025 21:40:50" at bounding box center [97, 308] width 27 height 39
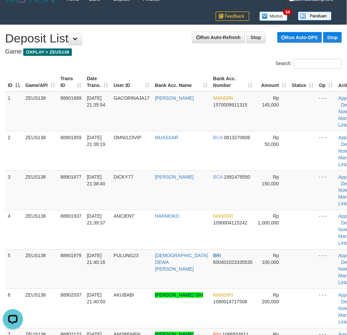
drag, startPoint x: 109, startPoint y: 318, endPoint x: 1, endPoint y: 279, distance: 114.1
click at [103, 314] on td "01/10/2025 21:40:50" at bounding box center [97, 308] width 27 height 39
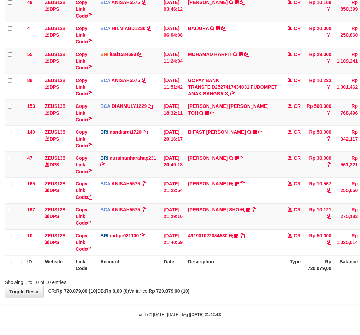
scroll to position [105, 0]
click at [168, 299] on body "Toggle navigation Home Bank Account List Load By Website Group [OXPLAY] ZEUS138…" at bounding box center [180, 124] width 360 height 424
click at [231, 287] on div "**********" at bounding box center [180, 113] width 360 height 368
click at [245, 293] on div "**********" at bounding box center [180, 113] width 360 height 368
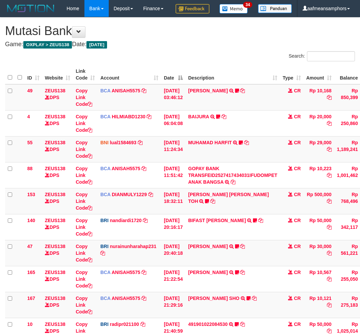
scroll to position [91, 0]
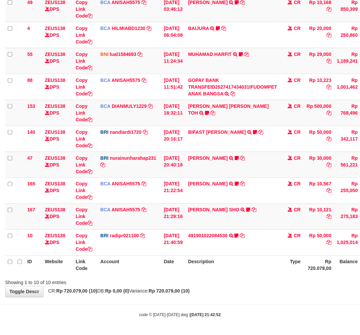
drag, startPoint x: 0, startPoint y: 0, endPoint x: 257, endPoint y: 285, distance: 383.4
click at [257, 275] on th "Description" at bounding box center [232, 265] width 94 height 19
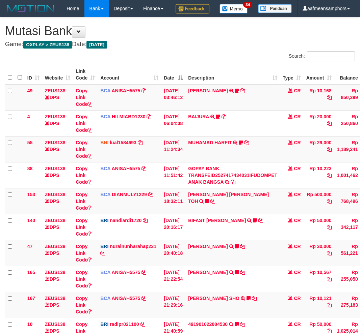
scroll to position [91, 0]
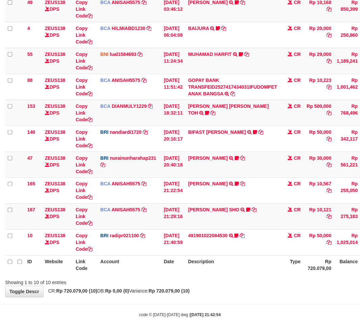
scroll to position [105, 0]
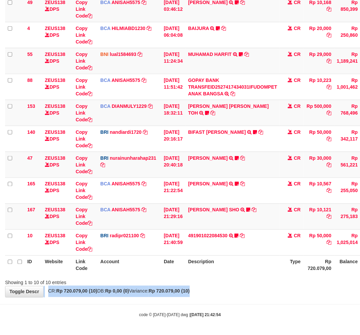
drag, startPoint x: 209, startPoint y: 290, endPoint x: 238, endPoint y: 283, distance: 29.3
click at [208, 291] on div "**********" at bounding box center [180, 113] width 360 height 368
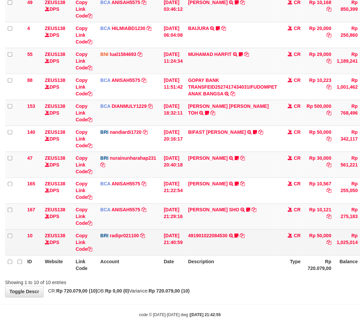
scroll to position [105, 0]
click at [245, 235] on icon at bounding box center [242, 236] width 5 height 5
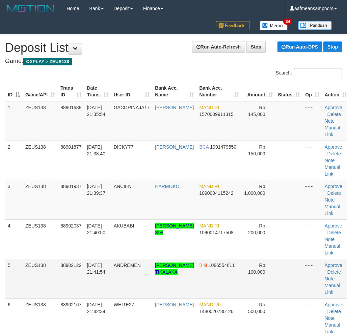
scroll to position [9, 0]
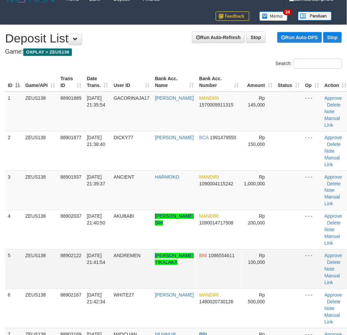
click at [157, 250] on td "[PERSON_NAME] TIKALAKA" at bounding box center [174, 269] width 44 height 39
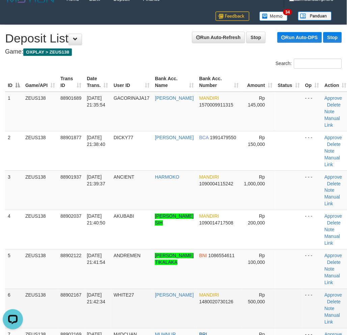
click at [123, 321] on td "WHITE27" at bounding box center [131, 308] width 41 height 39
drag, startPoint x: 106, startPoint y: 307, endPoint x: 102, endPoint y: 303, distance: 6.2
click at [105, 307] on td "01/10/2025 21:42:34" at bounding box center [97, 308] width 27 height 39
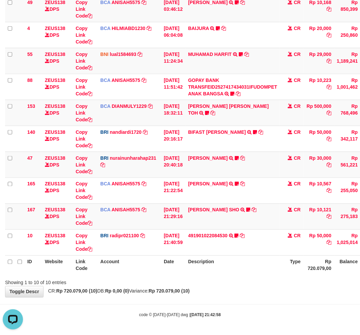
click at [226, 284] on div "Showing 1 to 10 of 10 entries" at bounding box center [180, 281] width 360 height 9
click at [215, 282] on div "Showing 1 to 10 of 10 entries" at bounding box center [180, 281] width 360 height 9
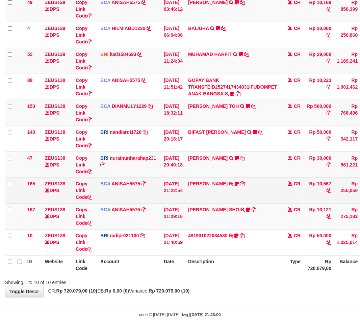
click at [201, 193] on td "[PERSON_NAME] TRSF E-BANKING CR 0110/FTSCY/WS95051 10567.002025100154053742 TRF…" at bounding box center [232, 191] width 94 height 26
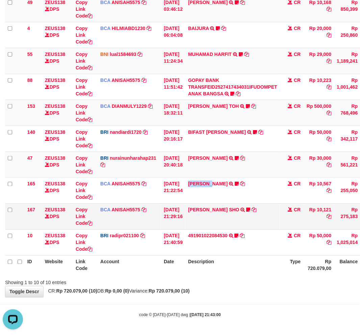
copy link "[PERSON_NAME]"
click at [202, 302] on body "Toggle navigation Home Bank Account List Load By Website Group [OXPLAY] ZEUS138…" at bounding box center [180, 124] width 360 height 424
click at [224, 298] on div "**********" at bounding box center [180, 113] width 360 height 368
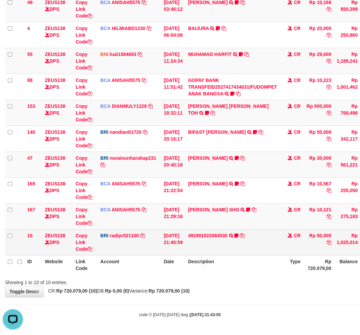
click at [244, 254] on td "491901022084530 TRANSFER NBMB 491901022084530 TO REYNALDI ADI PRATAMA Ambai10" at bounding box center [232, 243] width 94 height 26
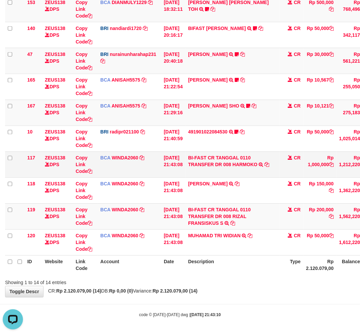
click at [244, 171] on td "BI-FAST CR TANGGAL 0110 TRANSFER DR 008 HARMOKO BI-FAST CR TANGGAL :01/10 TRANS…" at bounding box center [232, 165] width 94 height 26
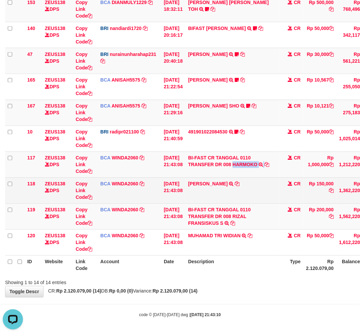
copy td "HARMOKO"
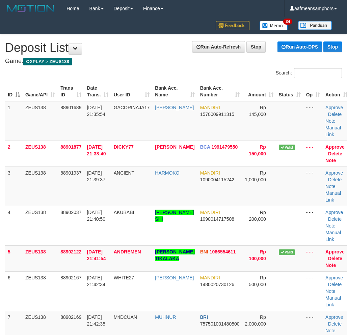
scroll to position [9, 0]
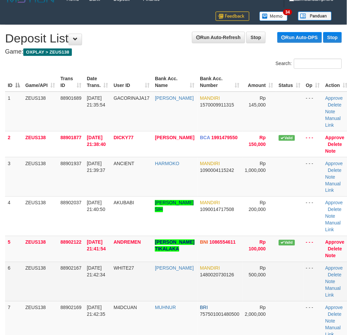
drag, startPoint x: 93, startPoint y: 286, endPoint x: 115, endPoint y: 280, distance: 22.7
click at [94, 286] on td "[DATE] 21:42:34" at bounding box center [97, 281] width 27 height 39
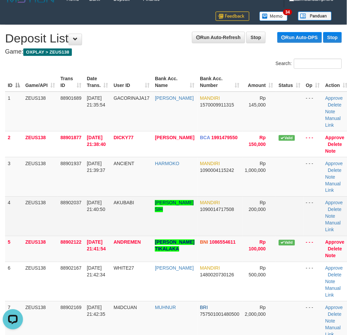
scroll to position [0, 0]
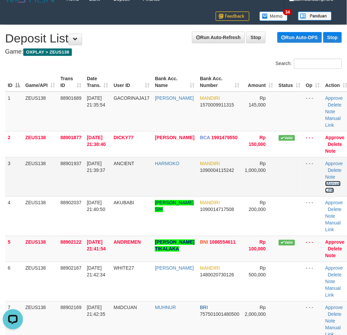
click at [325, 181] on link "Manual Link" at bounding box center [333, 187] width 16 height 12
click at [325, 183] on link "Manual Link" at bounding box center [333, 187] width 16 height 12
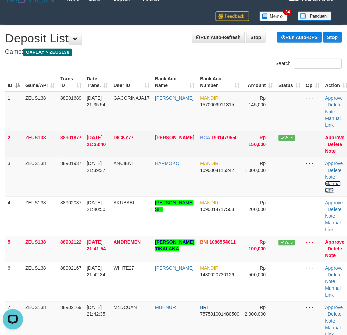
click at [325, 181] on link "Manual Link" at bounding box center [333, 187] width 16 height 12
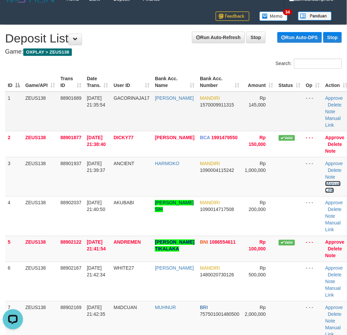
click at [325, 181] on link "Manual Link" at bounding box center [333, 187] width 16 height 12
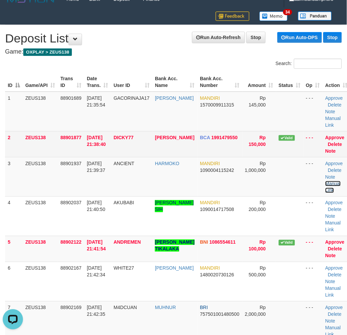
click at [325, 181] on link "Manual Link" at bounding box center [333, 187] width 16 height 12
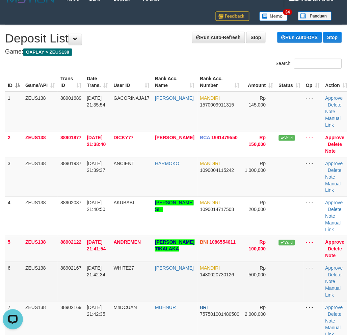
click at [80, 288] on td "88902167" at bounding box center [71, 281] width 26 height 39
click at [80, 287] on td "88902167" at bounding box center [71, 281] width 26 height 39
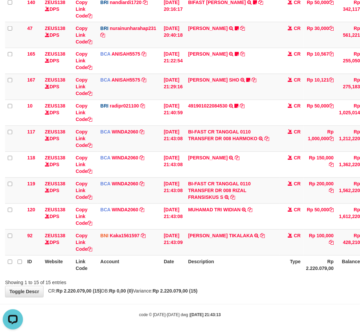
drag, startPoint x: 237, startPoint y: 294, endPoint x: 238, endPoint y: 269, distance: 25.7
click at [239, 286] on div "Showing 1 to 15 of 15 entries" at bounding box center [180, 281] width 360 height 9
click at [82, 147] on link "Copy Link Code" at bounding box center [84, 139] width 17 height 19
click at [223, 298] on div "**********" at bounding box center [180, 48] width 360 height 498
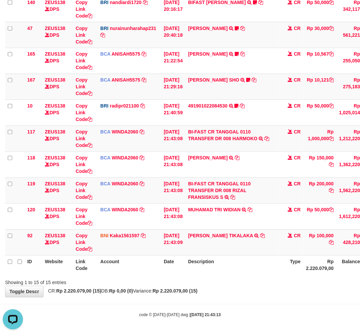
click at [224, 298] on div "**********" at bounding box center [180, 48] width 360 height 498
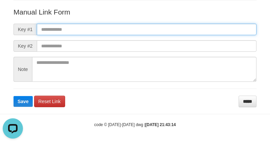
click at [186, 24] on input "text" at bounding box center [147, 29] width 220 height 11
paste input "**********"
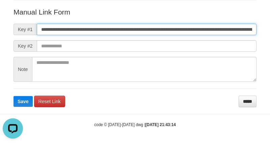
scroll to position [0, 465]
type input "**********"
click at [13, 96] on button "Save" at bounding box center [22, 101] width 19 height 11
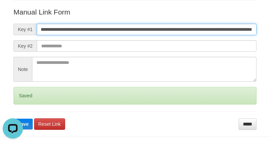
click at [13, 118] on button "Save" at bounding box center [22, 123] width 19 height 11
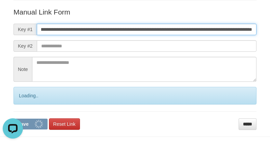
click at [13, 118] on button "Save" at bounding box center [30, 123] width 34 height 11
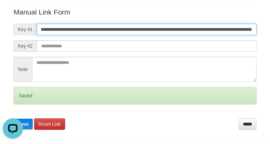
click at [13, 118] on button "Save" at bounding box center [22, 123] width 19 height 11
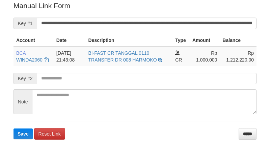
click at [175, 27] on input "**********" at bounding box center [147, 23] width 220 height 11
click at [175, 26] on input "**********" at bounding box center [147, 23] width 220 height 11
click at [13, 128] on button "Save" at bounding box center [22, 133] width 19 height 11
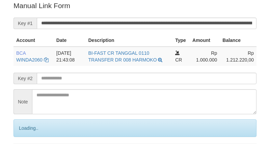
scroll to position [136, 0]
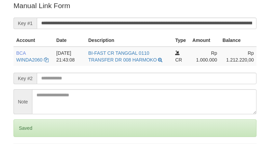
click at [168, 21] on input "**********" at bounding box center [147, 23] width 220 height 11
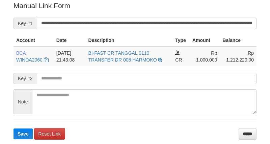
click at [13, 128] on button "Save" at bounding box center [22, 133] width 19 height 11
click at [163, 23] on input "**********" at bounding box center [147, 23] width 220 height 11
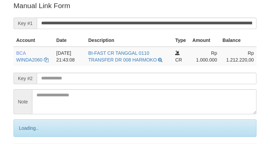
drag, startPoint x: 0, startPoint y: 0, endPoint x: 161, endPoint y: 25, distance: 162.5
click at [161, 25] on input "**********" at bounding box center [147, 23] width 220 height 11
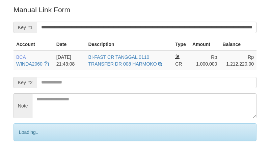
click at [160, 24] on input "**********" at bounding box center [147, 27] width 220 height 11
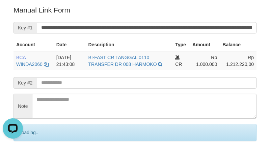
scroll to position [0, 0]
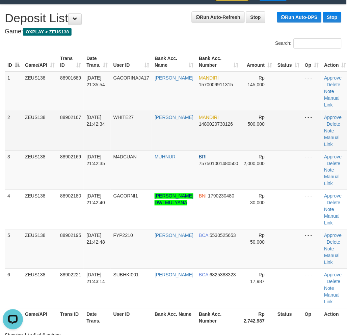
click at [145, 122] on td "WHITE27" at bounding box center [131, 130] width 41 height 39
click at [145, 121] on td "WHITE27" at bounding box center [131, 130] width 41 height 39
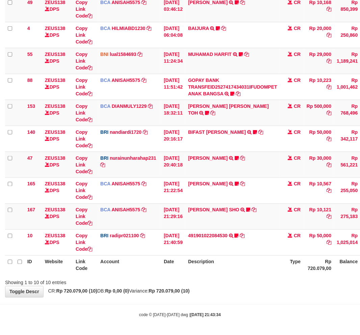
drag, startPoint x: 145, startPoint y: 276, endPoint x: 220, endPoint y: 273, distance: 74.6
click at [146, 275] on th "Account" at bounding box center [128, 265] width 63 height 19
click at [240, 271] on th "Description" at bounding box center [232, 265] width 94 height 19
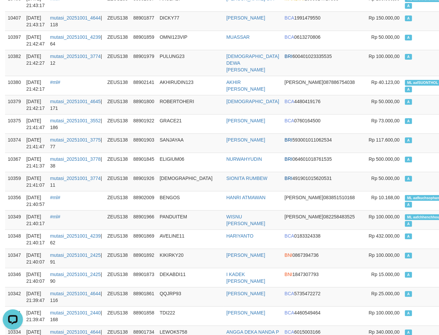
scroll to position [112, 0]
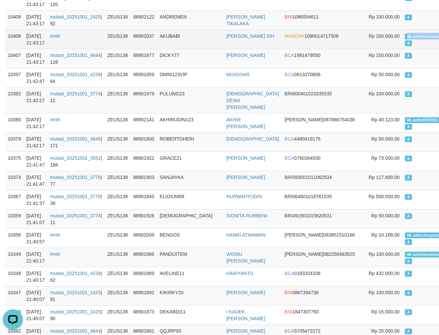
copy span "ML aafchhenchhou"
drag, startPoint x: 374, startPoint y: 32, endPoint x: 406, endPoint y: 36, distance: 31.9
click at [406, 36] on span "ML aafchhenchhouy" at bounding box center [424, 37] width 38 height 6
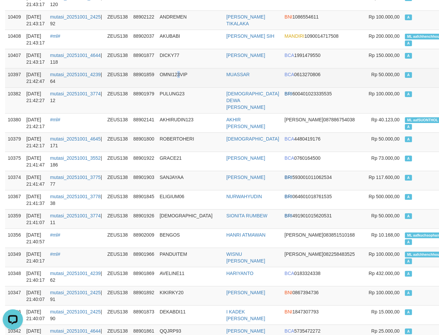
click at [183, 75] on td "OMNI123VIP" at bounding box center [190, 77] width 67 height 19
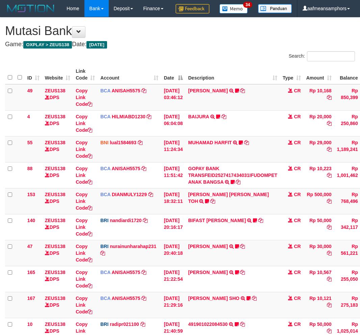
scroll to position [91, 0]
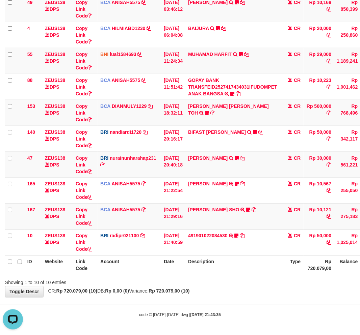
click at [145, 297] on div "**********" at bounding box center [180, 113] width 360 height 368
drag, startPoint x: 235, startPoint y: 290, endPoint x: 236, endPoint y: 284, distance: 6.0
click at [230, 288] on div "**********" at bounding box center [180, 113] width 360 height 368
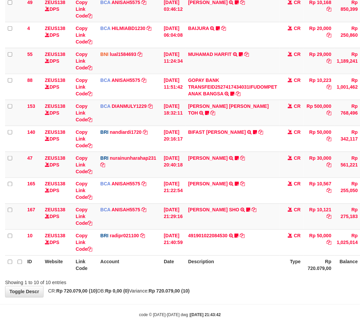
drag, startPoint x: 235, startPoint y: 281, endPoint x: 266, endPoint y: 300, distance: 35.8
click at [237, 285] on div "Showing 1 to 10 of 10 entries" at bounding box center [180, 281] width 360 height 9
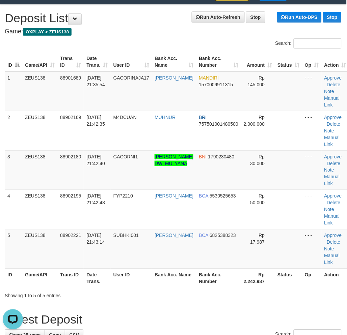
drag, startPoint x: 109, startPoint y: 310, endPoint x: 103, endPoint y: 305, distance: 8.0
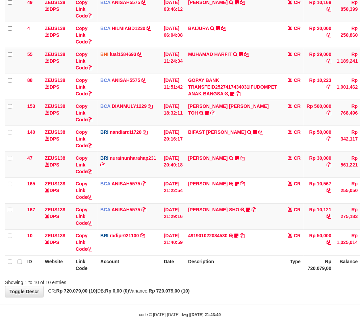
scroll to position [105, 0]
click at [255, 274] on th "Description" at bounding box center [232, 265] width 94 height 19
drag, startPoint x: 234, startPoint y: 293, endPoint x: 236, endPoint y: 289, distance: 4.8
click at [233, 293] on div "**********" at bounding box center [180, 113] width 360 height 368
click at [241, 281] on div "Showing 1 to 10 of 10 entries" at bounding box center [180, 281] width 360 height 9
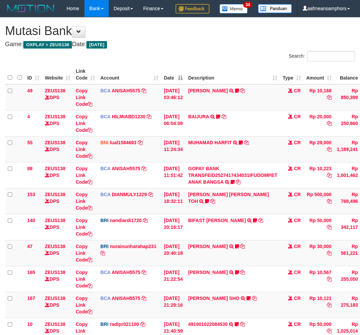
scroll to position [91, 0]
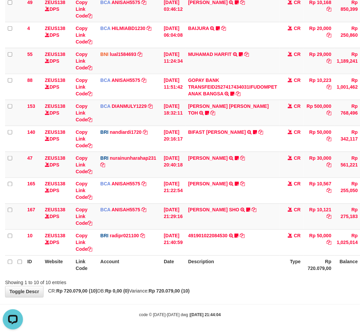
click at [241, 295] on div "**********" at bounding box center [180, 113] width 360 height 368
click at [250, 275] on th "Description" at bounding box center [232, 265] width 94 height 19
drag, startPoint x: 250, startPoint y: 281, endPoint x: 253, endPoint y: 279, distance: 3.6
click at [252, 281] on div "Showing 1 to 10 of 10 entries" at bounding box center [180, 281] width 360 height 9
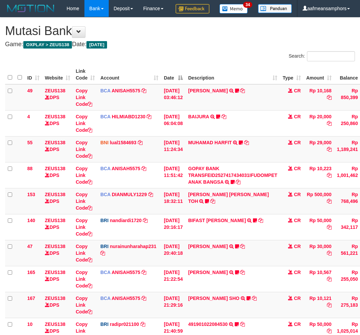
scroll to position [91, 0]
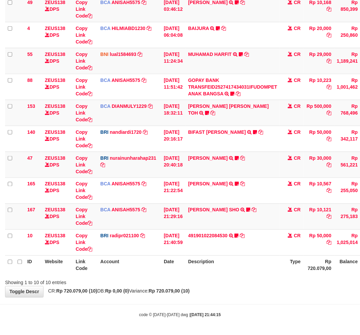
click at [237, 275] on th "Description" at bounding box center [232, 265] width 94 height 19
click at [227, 288] on div "**********" at bounding box center [180, 113] width 360 height 368
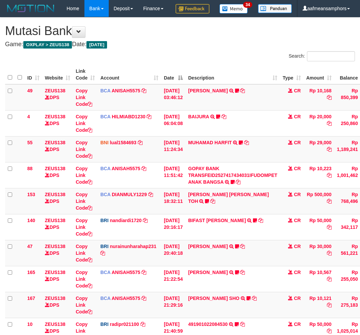
scroll to position [91, 0]
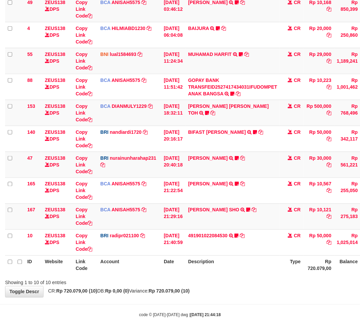
click at [228, 275] on th "Description" at bounding box center [232, 265] width 94 height 19
click at [229, 279] on div "Showing 1 to 10 of 10 entries" at bounding box center [180, 281] width 360 height 9
click at [232, 275] on th "Description" at bounding box center [232, 265] width 94 height 19
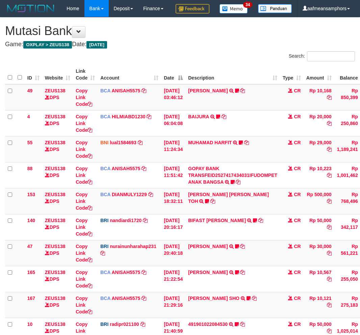
scroll to position [91, 0]
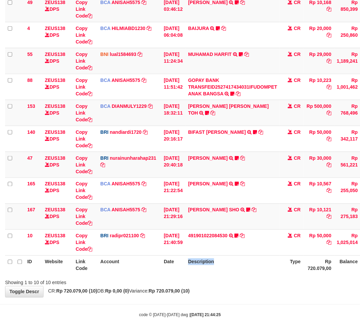
click at [214, 275] on th "Description" at bounding box center [232, 265] width 94 height 19
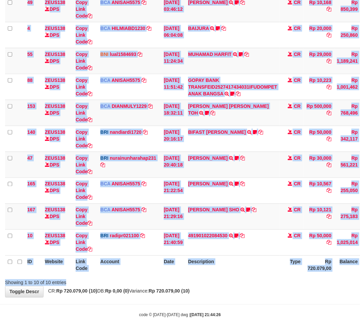
click at [228, 277] on div "Search: ID Website Link Code Account Date Description Type Amount Balance Statu…" at bounding box center [179, 125] width 349 height 324
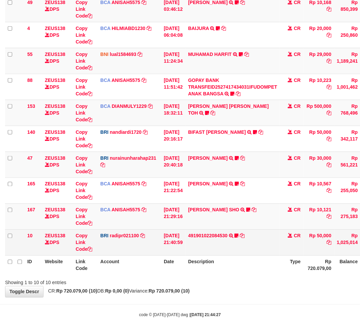
click at [252, 256] on td "491901022084530 TRANSFER NBMB 491901022084530 TO REYNALDI ADI PRATAMA Ambai10" at bounding box center [232, 243] width 94 height 26
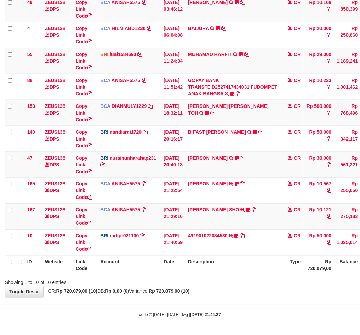
scroll to position [105, 0]
click at [243, 280] on div "Showing 1 to 10 of 10 entries" at bounding box center [180, 281] width 360 height 9
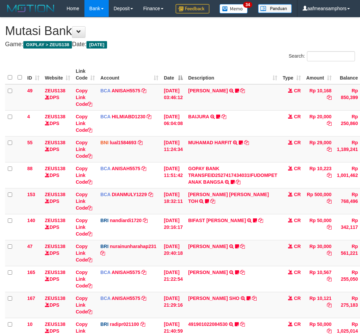
scroll to position [91, 0]
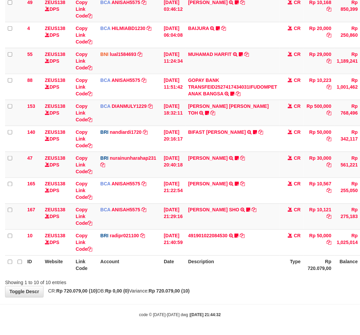
scroll to position [105, 0]
click at [244, 284] on div "Showing 1 to 10 of 10 entries" at bounding box center [180, 281] width 360 height 9
drag, startPoint x: 261, startPoint y: 278, endPoint x: 256, endPoint y: 278, distance: 5.1
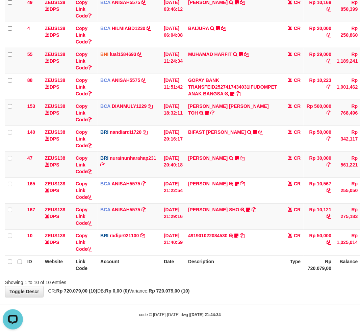
click at [257, 278] on div "Showing 1 to 10 of 10 entries" at bounding box center [180, 281] width 360 height 9
click at [268, 282] on div "Search: ID Website Link Code Account Date Description Type Amount Balance Statu…" at bounding box center [179, 125] width 349 height 324
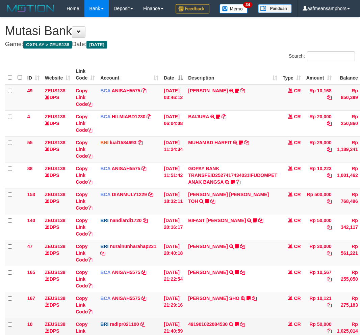
scroll to position [91, 0]
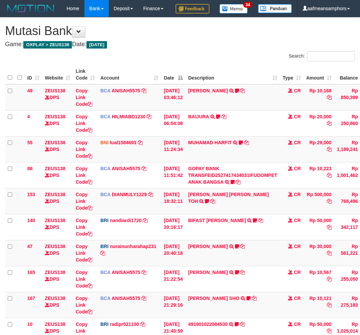
scroll to position [91, 0]
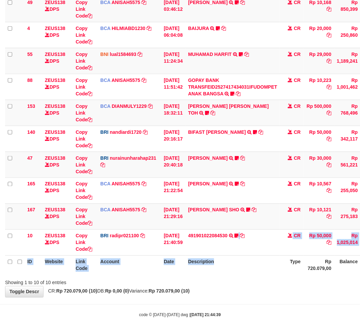
click at [238, 270] on table "ID Website Link Code Account Date Description Type Amount Balance Status Action…" at bounding box center [206, 126] width 402 height 298
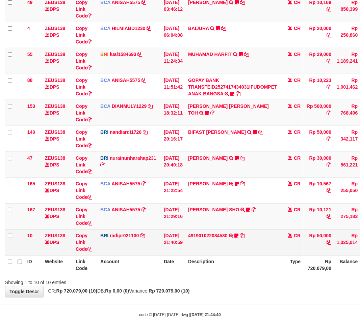
drag, startPoint x: 237, startPoint y: 259, endPoint x: 233, endPoint y: 259, distance: 4.0
click at [233, 256] on td "491901022084530 TRANSFER NBMB 491901022084530 TO REYNALDI ADI PRATAMA Ambai10" at bounding box center [232, 243] width 94 height 26
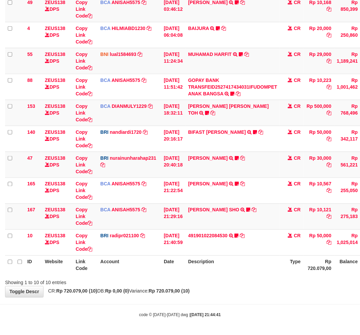
scroll to position [105, 0]
click at [233, 259] on th "Description" at bounding box center [232, 265] width 94 height 19
drag, startPoint x: 240, startPoint y: 264, endPoint x: 248, endPoint y: 262, distance: 8.9
click at [241, 264] on th "Description" at bounding box center [232, 265] width 94 height 19
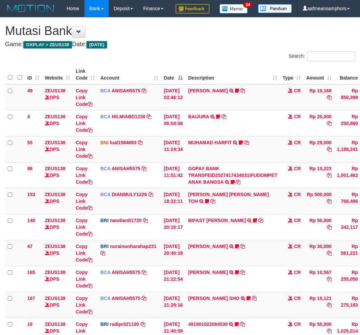
scroll to position [91, 0]
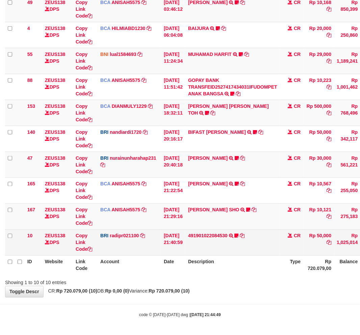
click at [234, 256] on td "491901022084530 TRANSFER NBMB 491901022084530 TO REYNALDI ADI PRATAMA Ambai10" at bounding box center [232, 243] width 94 height 26
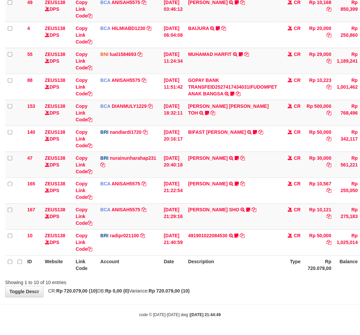
scroll to position [105, 0]
drag, startPoint x: 185, startPoint y: 307, endPoint x: 194, endPoint y: 303, distance: 10.0
click at [190, 307] on body "Toggle navigation Home Bank Account List Load By Website Group [OXPLAY] ZEUS138…" at bounding box center [180, 124] width 360 height 424
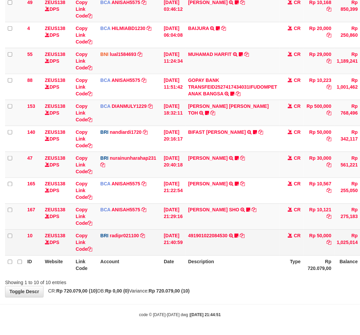
click at [208, 244] on td "491901022084530 TRANSFER NBMB 491901022084530 TO REYNALDI ADI PRATAMA Ambai10" at bounding box center [232, 243] width 94 height 26
click at [213, 248] on td "491901022084530 TRANSFER NBMB 491901022084530 TO REYNALDI ADI PRATAMA Ambai10" at bounding box center [232, 243] width 94 height 26
click at [212, 235] on link "491901022084530" at bounding box center [207, 235] width 39 height 5
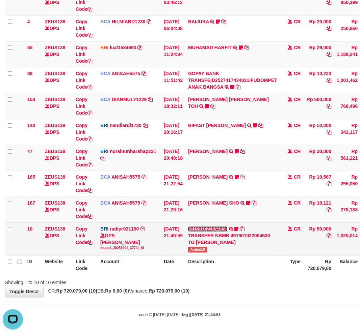
scroll to position [0, 0]
click at [195, 256] on td "491901022084530 TRANSFER NBMB 491901022084530 TO REYNALDI ADI PRATAMA Ambai10" at bounding box center [232, 239] width 94 height 33
copy span "Ambai10"
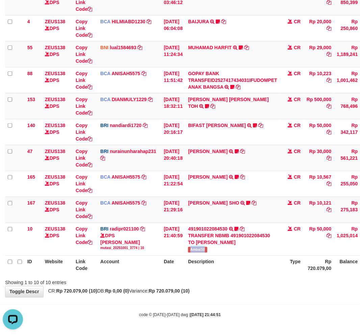
drag, startPoint x: 213, startPoint y: 318, endPoint x: 219, endPoint y: 312, distance: 8.4
click at [213, 318] on body "Toggle navigation Home Bank Account List Load By Website Group [OXPLAY] ZEUS138…" at bounding box center [180, 120] width 360 height 430
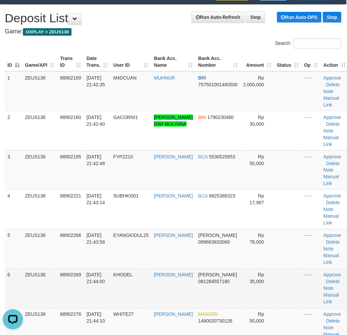
click at [67, 300] on td "88902269" at bounding box center [70, 288] width 26 height 39
drag, startPoint x: 58, startPoint y: 304, endPoint x: 49, endPoint y: 302, distance: 9.7
click at [55, 304] on tr "6 ZEUS138 88902269 01/10/2025 21:44:00 KHODEL ACHMAD SAPTARI DANA 081284557180 …" at bounding box center [177, 288] width 344 height 39
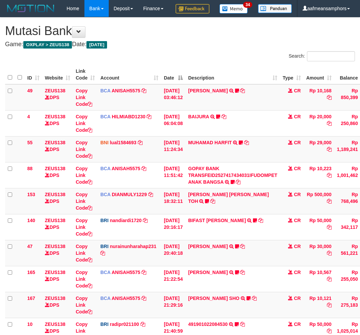
scroll to position [91, 0]
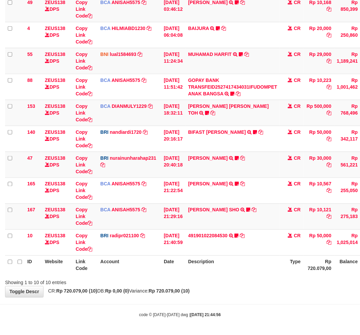
scroll to position [105, 0]
click at [190, 299] on body "Toggle navigation Home Bank Account List Load By Website Group [OXPLAY] ZEUS138…" at bounding box center [180, 124] width 360 height 424
click at [213, 296] on div "**********" at bounding box center [180, 113] width 360 height 368
click at [203, 268] on th "Description" at bounding box center [232, 265] width 94 height 19
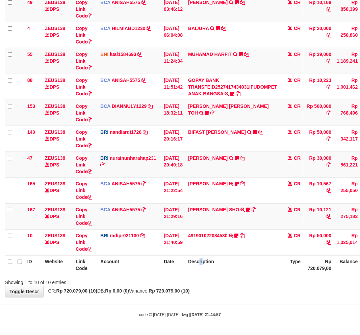
click at [221, 265] on th "Description" at bounding box center [232, 265] width 94 height 19
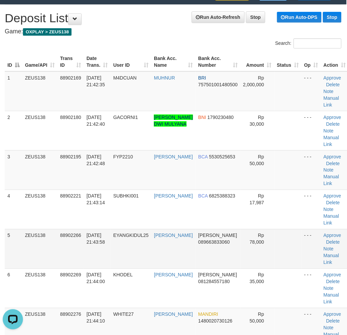
click at [119, 262] on td "EYANGKIDUL25" at bounding box center [131, 248] width 41 height 39
drag, startPoint x: 143, startPoint y: 252, endPoint x: 135, endPoint y: 251, distance: 8.1
click at [136, 251] on td "EYANGKIDUL25" at bounding box center [131, 248] width 41 height 39
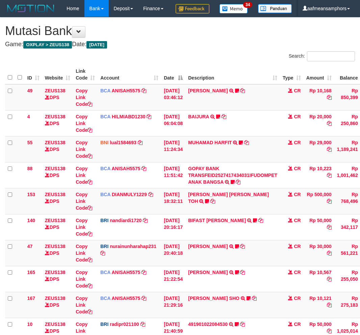
scroll to position [91, 0]
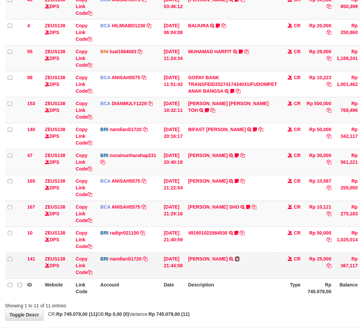
scroll to position [108, 0]
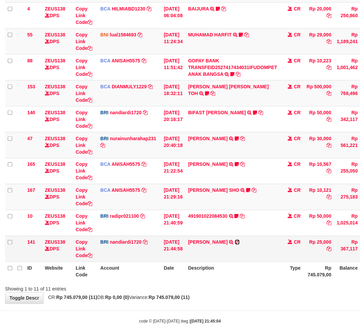
click at [231, 262] on td "[PERSON_NAME] TRANSFER NBMB [PERSON_NAME] TO NANDI ARDIANSYAH" at bounding box center [232, 249] width 94 height 26
click at [235, 245] on icon at bounding box center [237, 242] width 5 height 5
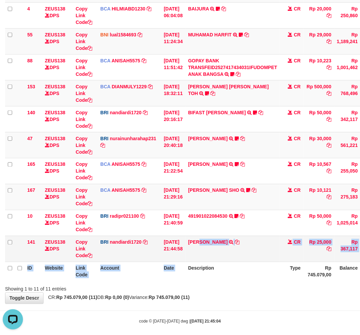
drag, startPoint x: 193, startPoint y: 284, endPoint x: 259, endPoint y: 270, distance: 67.7
click at [195, 281] on table "ID Website Link Code Account Date Description Type Amount Balance Status Action…" at bounding box center [206, 119] width 402 height 324
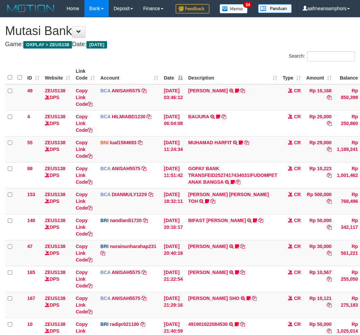
scroll to position [131, 0]
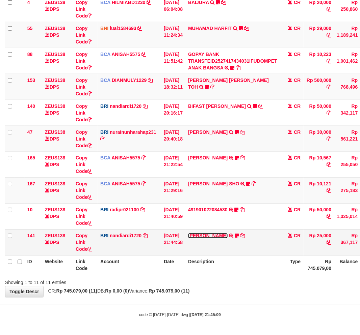
click at [218, 234] on link "EDI LESTARI" at bounding box center [207, 235] width 39 height 5
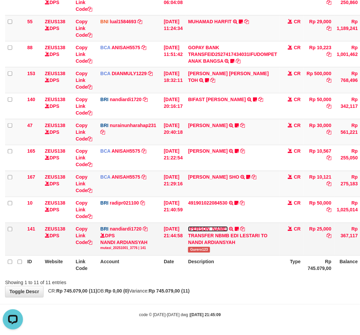
scroll to position [0, 0]
click at [203, 253] on span "Gurero123" at bounding box center [199, 250] width 22 height 6
copy span "Gurero123"
click at [222, 286] on div "Showing 1 to 11 of 11 entries" at bounding box center [180, 281] width 360 height 9
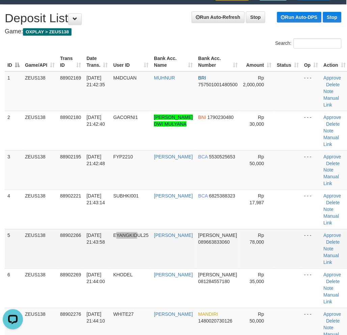
click at [139, 254] on td "EYANGKIDUL25" at bounding box center [131, 248] width 41 height 39
click at [90, 251] on td "[DATE] 21:43:58" at bounding box center [97, 248] width 27 height 39
drag, startPoint x: 90, startPoint y: 251, endPoint x: 24, endPoint y: 273, distance: 69.8
click at [84, 252] on td "01/10/2025 21:43:58" at bounding box center [97, 248] width 27 height 39
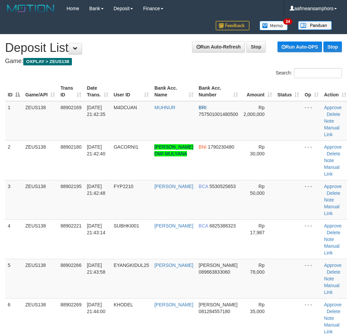
click at [141, 263] on td "EYANGKIDUL25" at bounding box center [131, 278] width 41 height 39
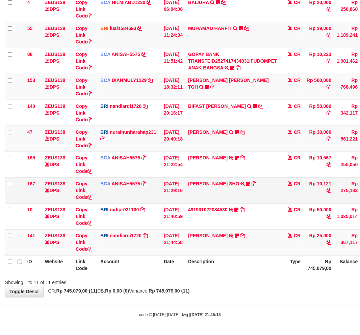
scroll to position [131, 0]
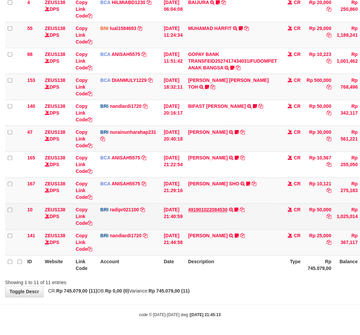
click at [217, 207] on td "491901022084530 TRANSFER NBMB 491901022084530 TO REYNALDI ADI PRATAMA Ambai10" at bounding box center [232, 217] width 94 height 26
click at [217, 211] on link "491901022084530" at bounding box center [207, 209] width 39 height 5
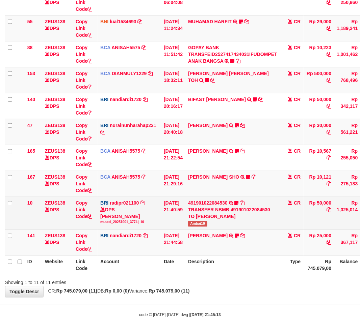
click at [191, 230] on td "491901022084530 TRANSFER NBMB 491901022084530 TO REYNALDI ADI PRATAMA Ambai10" at bounding box center [232, 213] width 94 height 33
copy span "Ambai10"
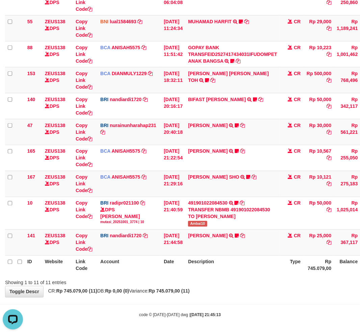
click at [209, 286] on div "Showing 1 to 11 of 11 entries" at bounding box center [180, 281] width 360 height 9
click at [218, 284] on div "Showing 1 to 11 of 11 entries" at bounding box center [180, 281] width 360 height 9
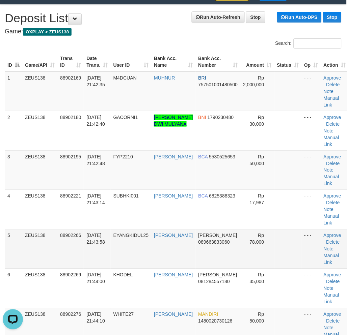
click at [69, 263] on td "88902266" at bounding box center [70, 248] width 26 height 39
click at [125, 260] on td "EYANGKIDUL25" at bounding box center [131, 248] width 41 height 39
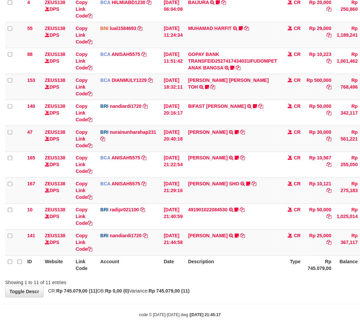
click at [208, 277] on div "ID Website Link Code Account Date Description Type Amount Balance Status Action…" at bounding box center [180, 113] width 360 height 328
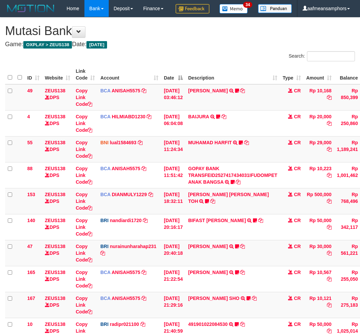
scroll to position [123, 0]
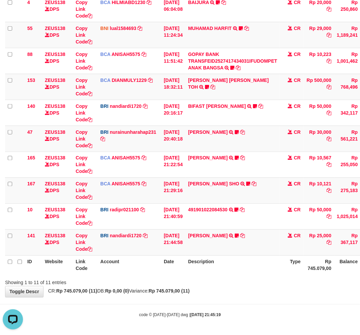
drag, startPoint x: 263, startPoint y: 284, endPoint x: 267, endPoint y: 283, distance: 3.4
click at [265, 283] on div "Showing 1 to 11 of 11 entries" at bounding box center [180, 281] width 360 height 9
click at [267, 284] on div "Showing 1 to 11 of 11 entries" at bounding box center [180, 281] width 360 height 9
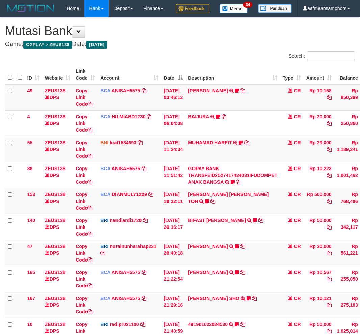
scroll to position [123, 0]
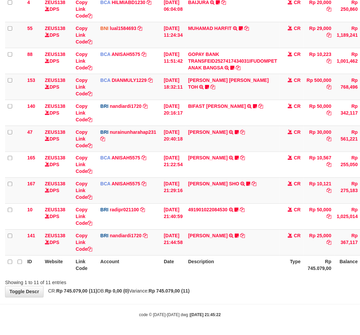
click at [268, 285] on div "Showing 1 to 11 of 11 entries" at bounding box center [180, 281] width 360 height 9
click at [257, 286] on div "Showing 1 to 11 of 11 entries" at bounding box center [180, 281] width 360 height 9
click at [284, 281] on div "Showing 1 to 11 of 11 entries" at bounding box center [180, 281] width 360 height 9
click at [275, 276] on div "ID Website Link Code Account Date Description Type Amount Balance Status Action…" at bounding box center [180, 113] width 360 height 328
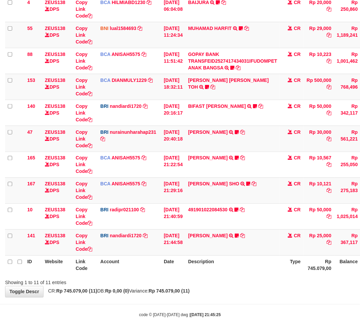
scroll to position [131, 0]
click at [265, 268] on th "Description" at bounding box center [232, 265] width 94 height 19
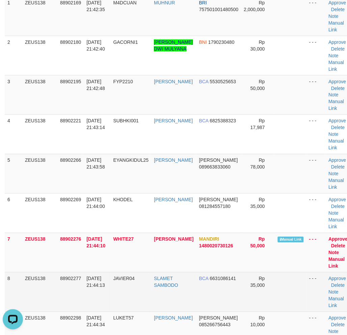
drag, startPoint x: 123, startPoint y: 281, endPoint x: 47, endPoint y: 282, distance: 76.6
click at [117, 281] on td "JAVIER04" at bounding box center [131, 292] width 41 height 39
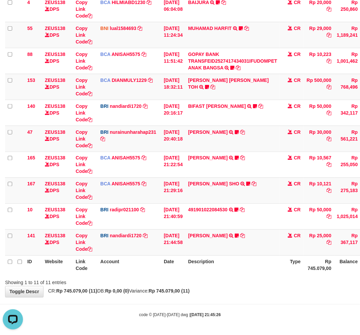
drag, startPoint x: 256, startPoint y: 290, endPoint x: 248, endPoint y: 288, distance: 9.0
click at [254, 290] on div "**********" at bounding box center [180, 100] width 360 height 394
click at [234, 285] on div "Showing 1 to 11 of 11 entries" at bounding box center [180, 281] width 360 height 9
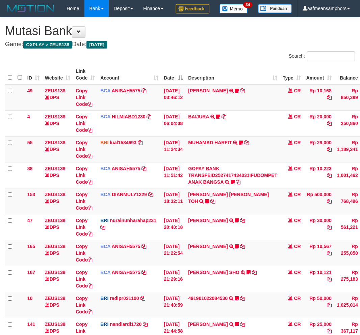
scroll to position [91, 0]
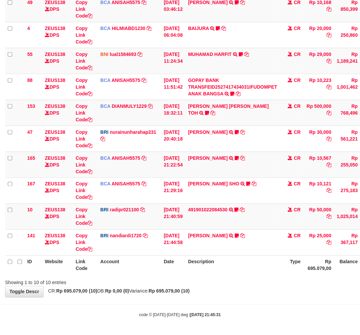
click at [230, 275] on th "Description" at bounding box center [232, 265] width 94 height 19
click at [274, 271] on th "Description" at bounding box center [232, 265] width 94 height 19
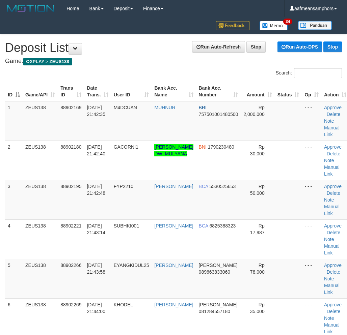
scroll to position [197, 0]
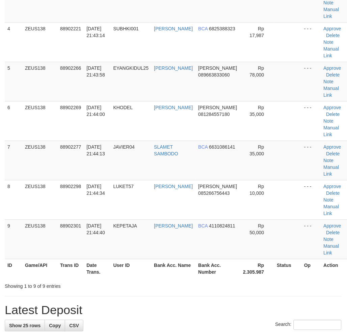
drag, startPoint x: 123, startPoint y: 282, endPoint x: 100, endPoint y: 282, distance: 22.6
click at [122, 278] on th "User ID" at bounding box center [131, 268] width 41 height 19
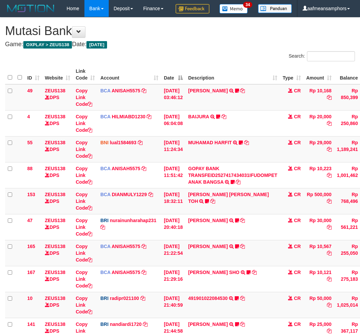
scroll to position [91, 0]
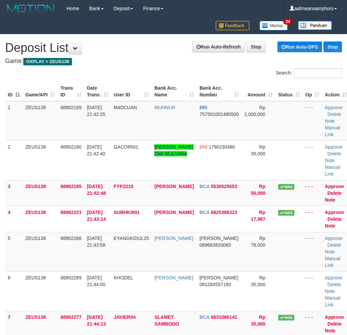
scroll to position [177, 0]
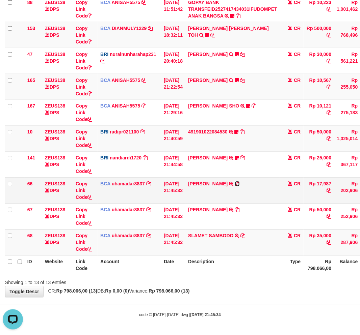
click at [240, 185] on icon at bounding box center [237, 184] width 5 height 5
click at [221, 296] on div "**********" at bounding box center [180, 74] width 360 height 446
click at [223, 287] on div "**********" at bounding box center [180, 74] width 360 height 446
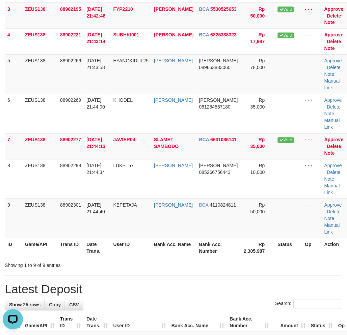
click at [179, 268] on div "Showing 1 to 9 of 9 entries" at bounding box center [173, 264] width 347 height 9
click at [158, 269] on div "Showing 1 to 9 of 9 entries" at bounding box center [173, 264] width 347 height 9
click at [157, 269] on div "Showing 1 to 9 of 9 entries" at bounding box center [173, 264] width 347 height 9
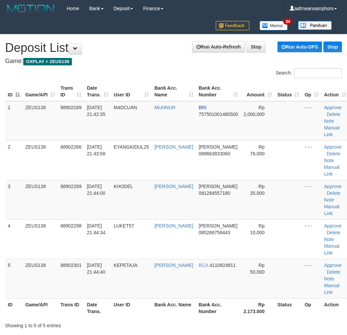
scroll to position [0, 0]
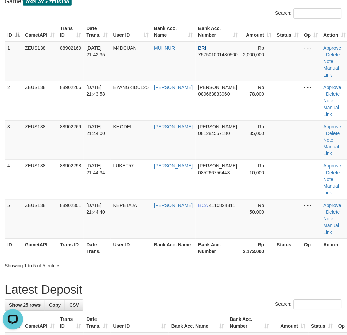
scroll to position [0, 0]
drag, startPoint x: 175, startPoint y: 295, endPoint x: 36, endPoint y: 288, distance: 138.8
click at [171, 294] on h1 "Latest Deposit" at bounding box center [173, 289] width 337 height 13
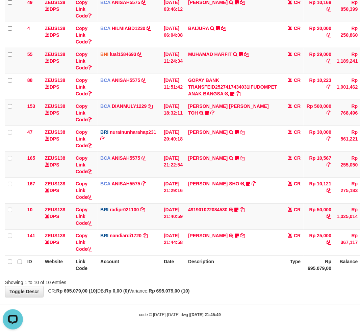
click at [235, 296] on div "**********" at bounding box center [180, 113] width 360 height 368
click at [239, 289] on div "**********" at bounding box center [180, 113] width 360 height 368
click at [223, 315] on div "code © [DATE]-[DATE] dwg | [DATE] 21:46:01" at bounding box center [180, 315] width 360 height 7
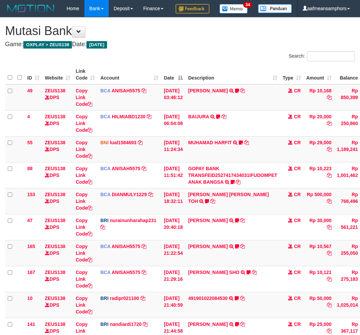
scroll to position [91, 0]
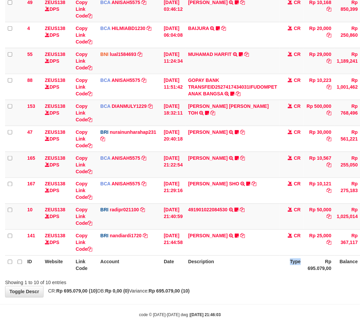
click at [254, 275] on tr "ID Website Link Code Account Date Description Type Rp 695.079,00 Balance Status…" at bounding box center [206, 265] width 402 height 19
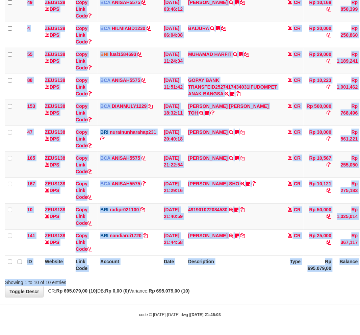
click at [257, 286] on div "Search: ID Website Link Code Account Date Description Type Amount Balance Statu…" at bounding box center [179, 125] width 349 height 324
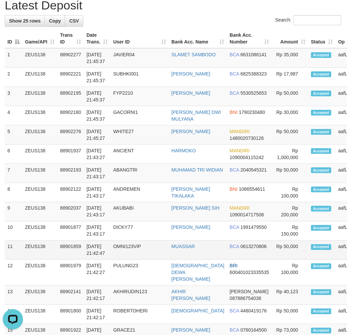
drag, startPoint x: 100, startPoint y: 305, endPoint x: 10, endPoint y: 277, distance: 93.6
click at [98, 303] on td "01/10/2025 21:42:17" at bounding box center [97, 295] width 27 height 19
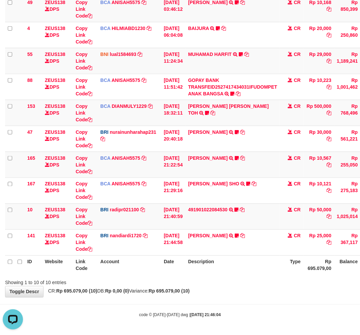
click at [248, 295] on div "**********" at bounding box center [180, 113] width 360 height 368
click at [241, 287] on div "**********" at bounding box center [180, 113] width 360 height 368
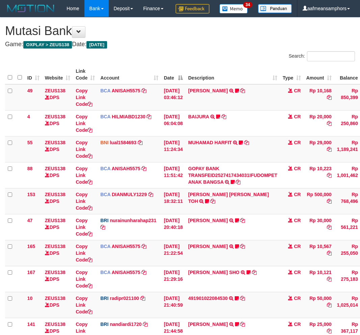
scroll to position [91, 0]
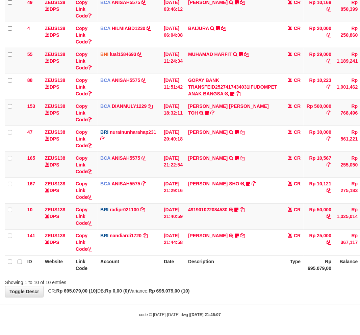
click at [240, 275] on th "Description" at bounding box center [232, 265] width 94 height 19
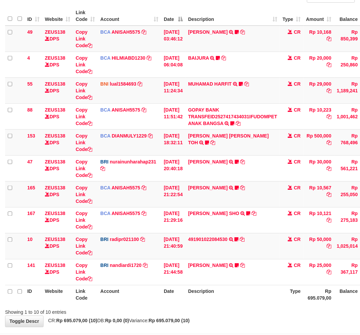
scroll to position [105, 0]
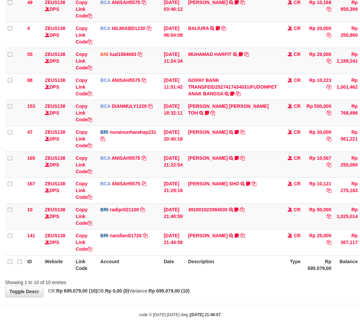
click at [228, 288] on div "**********" at bounding box center [180, 113] width 360 height 368
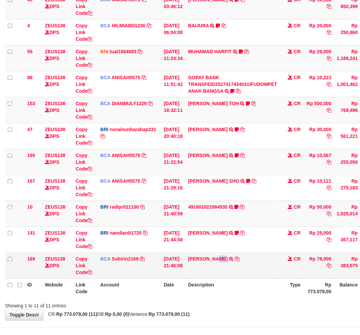
click at [224, 279] on td "[PERSON_NAME] TRSF E-BANKING CR 0110/FTSCY/WS95051 78000.002025100101531441 [PE…" at bounding box center [232, 266] width 94 height 26
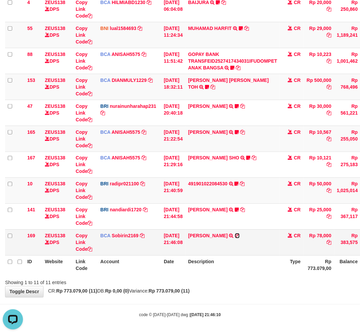
click at [240, 237] on icon at bounding box center [237, 236] width 5 height 5
click at [82, 244] on link "Copy Link Code" at bounding box center [84, 242] width 17 height 19
click at [270, 285] on div "Showing 1 to 11 of 11 entries" at bounding box center [180, 281] width 360 height 9
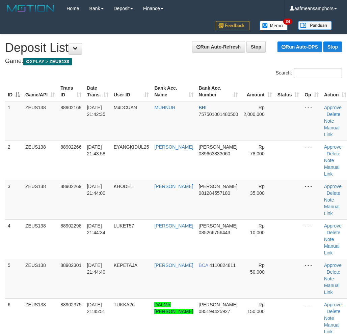
scroll to position [377, 0]
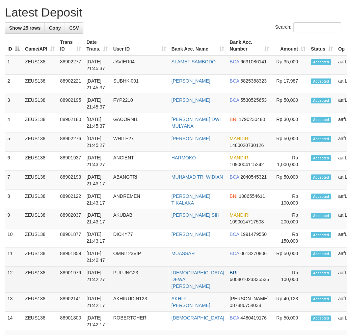
click at [149, 293] on td "PULUNG23" at bounding box center [140, 280] width 58 height 26
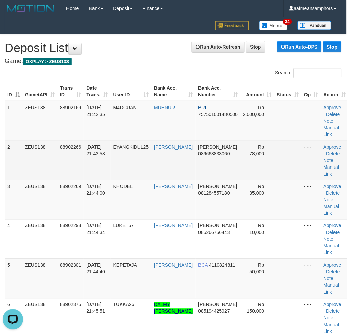
scroll to position [0, 0]
click at [324, 173] on link "Manual Link" at bounding box center [332, 171] width 16 height 12
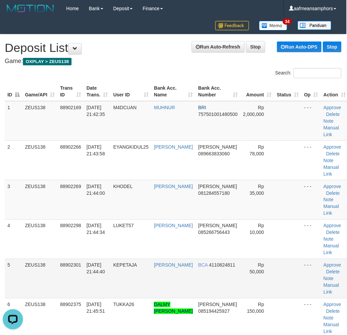
click at [107, 275] on td "01/10/2025 21:44:40" at bounding box center [97, 278] width 27 height 39
click at [110, 99] on th "Date Trans." at bounding box center [97, 91] width 27 height 19
click at [108, 94] on th "Date Trans." at bounding box center [97, 91] width 27 height 19
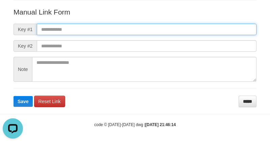
click at [183, 26] on input "text" at bounding box center [147, 29] width 220 height 11
paste input "**********"
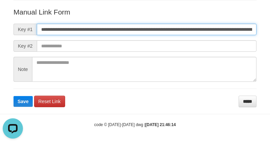
scroll to position [0, 501]
type input "**********"
click at [13, 96] on button "Save" at bounding box center [22, 101] width 19 height 11
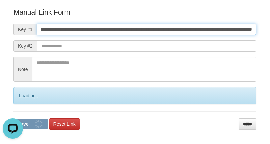
click at [13, 118] on button "Save" at bounding box center [30, 123] width 34 height 11
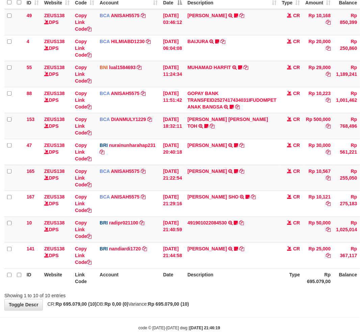
scroll to position [105, 0]
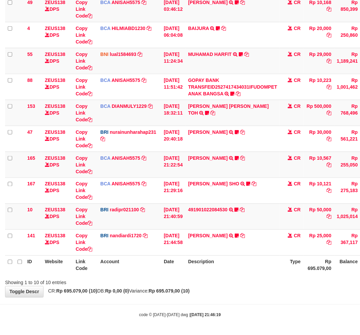
drag, startPoint x: 298, startPoint y: 299, endPoint x: 328, endPoint y: 297, distance: 30.1
click at [302, 299] on body "Toggle navigation Home Bank Account List Load By Website Group [OXPLAY] ZEUS138…" at bounding box center [180, 124] width 360 height 424
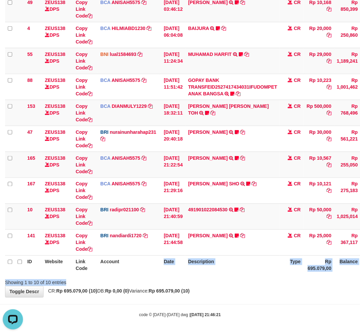
drag, startPoint x: 127, startPoint y: 277, endPoint x: 177, endPoint y: 276, distance: 50.6
click at [127, 277] on div "Search: ID Website Link Code Account Date Description Type Amount Balance Statu…" at bounding box center [179, 125] width 349 height 324
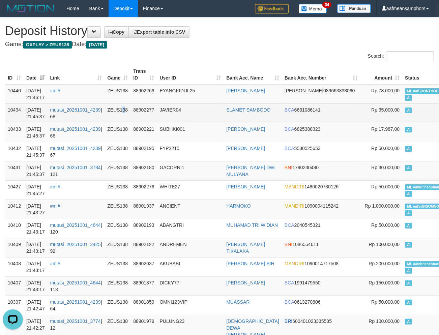
click at [126, 113] on td "ZEUS138" at bounding box center [118, 113] width 26 height 19
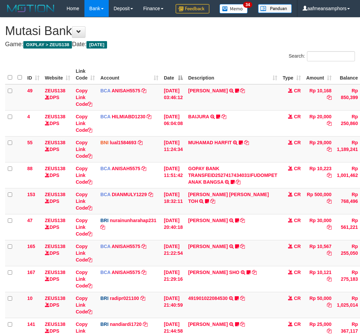
scroll to position [91, 0]
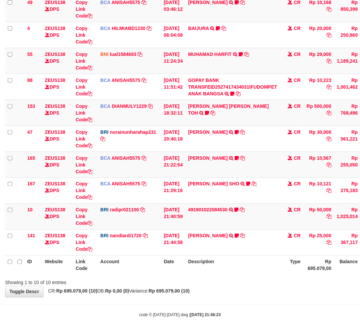
click at [231, 275] on th "Description" at bounding box center [232, 265] width 94 height 19
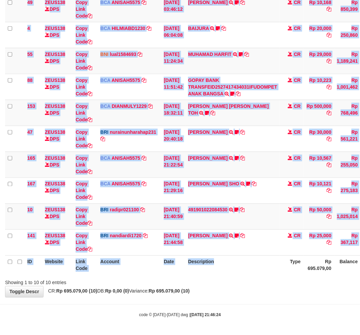
scroll to position [105, 0]
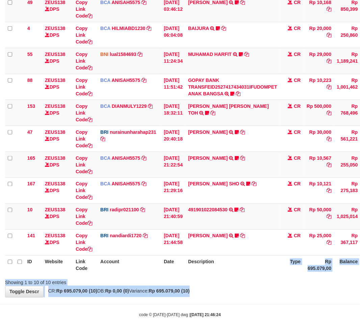
drag, startPoint x: 252, startPoint y: 289, endPoint x: 257, endPoint y: 287, distance: 5.6
click at [252, 289] on div "**********" at bounding box center [180, 113] width 360 height 368
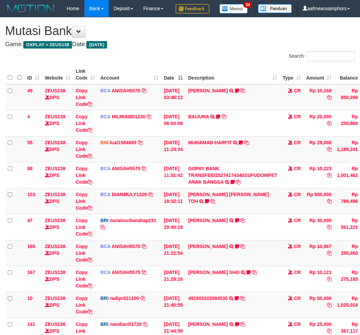
scroll to position [91, 0]
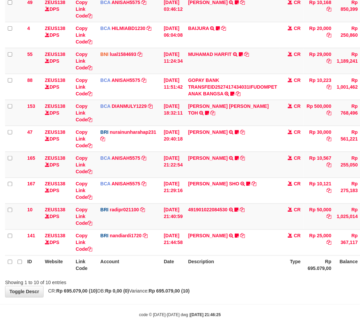
click at [240, 275] on th "Description" at bounding box center [232, 265] width 94 height 19
drag, startPoint x: 187, startPoint y: 262, endPoint x: 191, endPoint y: 265, distance: 4.9
click at [191, 265] on tr "ID Website Link Code Account Date Description Type Rp 695.079,00 Balance Status…" at bounding box center [206, 265] width 402 height 19
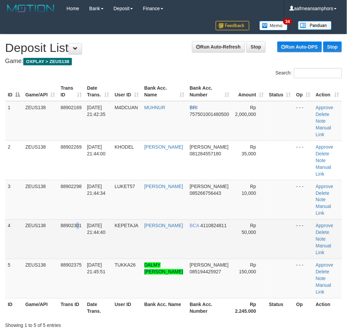
click at [79, 231] on td "88902301" at bounding box center [71, 239] width 26 height 39
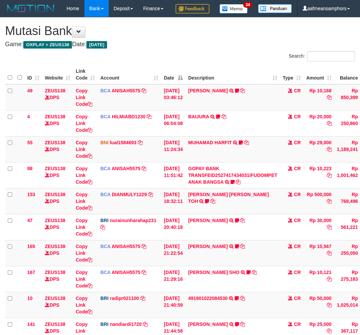
scroll to position [91, 0]
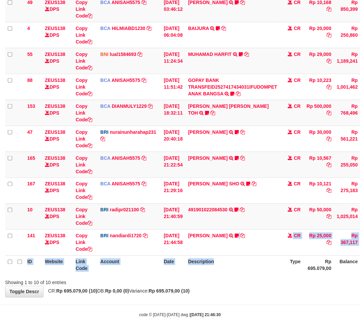
click at [230, 270] on table "ID Website Link Code Account Date Description Type Amount Balance Status Action…" at bounding box center [206, 126] width 402 height 298
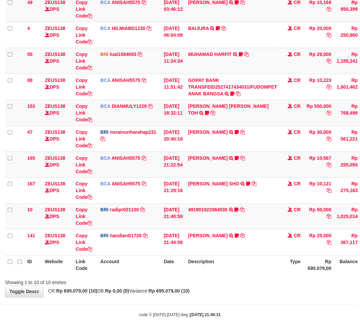
scroll to position [105, 0]
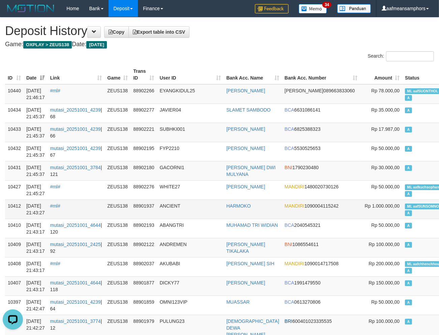
click at [217, 206] on td "ANCIENT" at bounding box center [190, 209] width 67 height 19
drag, startPoint x: 217, startPoint y: 206, endPoint x: 215, endPoint y: 201, distance: 5.5
click at [217, 206] on td "ANCIENT" at bounding box center [190, 209] width 67 height 19
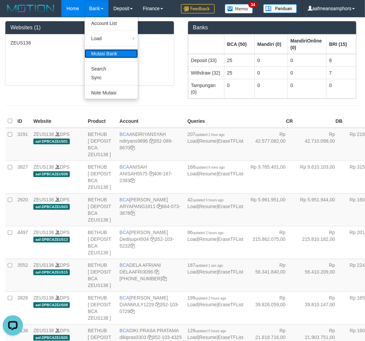
click at [102, 52] on link "Mutasi Bank" at bounding box center [111, 53] width 53 height 9
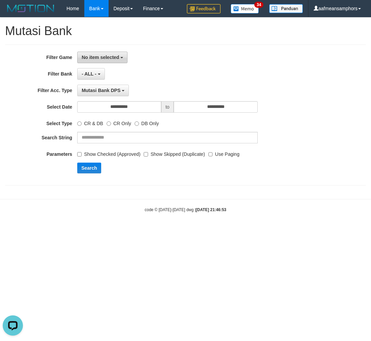
click at [107, 59] on span "No item selected" at bounding box center [100, 57] width 37 height 5
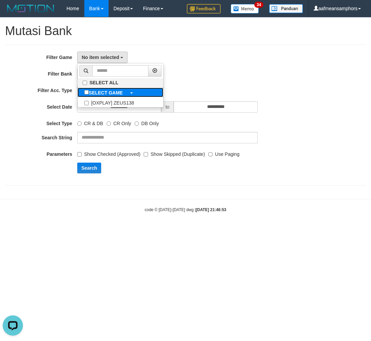
click at [111, 88] on label "SELECT GAME" at bounding box center [104, 92] width 52 height 9
select select "***"
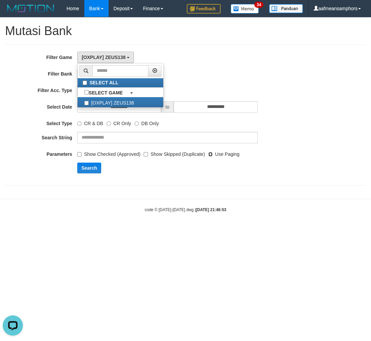
click at [213, 153] on label "Use Paging" at bounding box center [223, 152] width 31 height 9
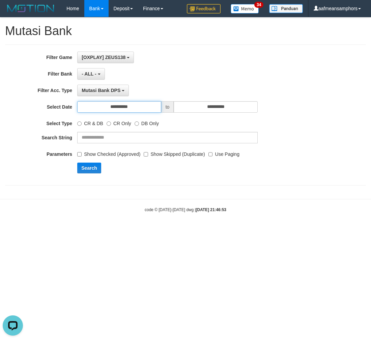
click at [119, 109] on input "**********" at bounding box center [119, 106] width 84 height 11
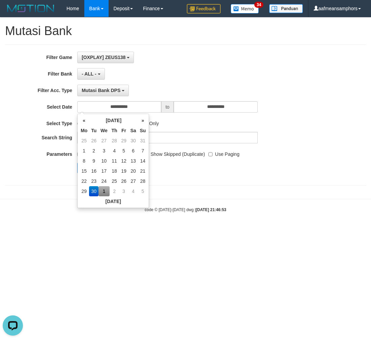
drag, startPoint x: 104, startPoint y: 188, endPoint x: 173, endPoint y: 188, distance: 69.5
click at [103, 188] on td "1" at bounding box center [104, 191] width 11 height 10
type input "**********"
click at [218, 192] on div "**********" at bounding box center [185, 105] width 371 height 175
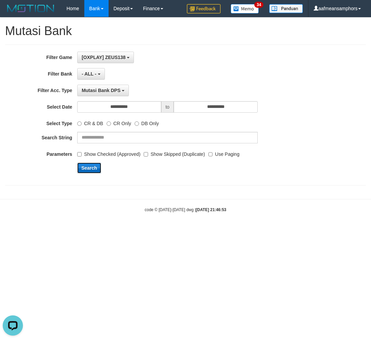
click at [90, 173] on button "Search" at bounding box center [89, 168] width 24 height 11
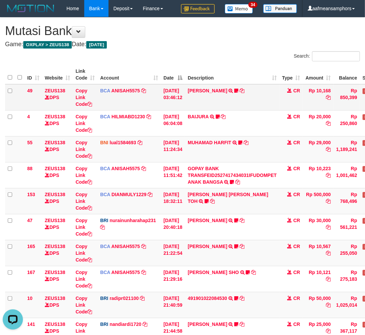
click at [233, 108] on td "INA PAUJANAH TRSF E-BANKING CR 0110/FTSCY/WS95051 10168.002025100181565469 TRFD…" at bounding box center [232, 97] width 94 height 26
click at [226, 106] on td "INA PAUJANAH TRSF E-BANKING CR 0110/FTSCY/WS95051 10168.002025100181565469 TRFD…" at bounding box center [232, 97] width 94 height 26
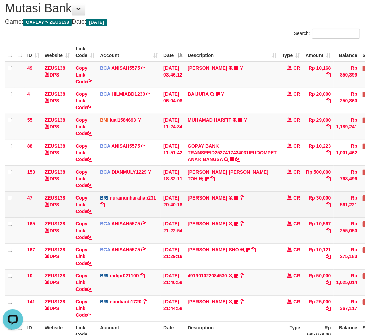
scroll to position [88, 0]
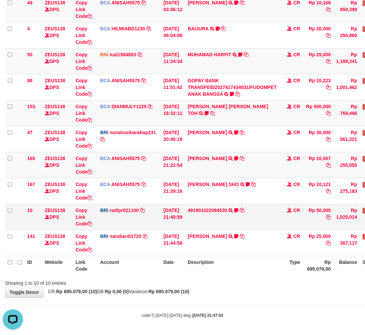
click at [249, 209] on td "491901022084530 TRANSFER NBMB 491901022084530 TO REYNALDI ADI PRATAMA Ambai10" at bounding box center [232, 217] width 94 height 26
click at [245, 210] on icon at bounding box center [242, 210] width 5 height 5
click at [223, 281] on div "Showing 1 to 10 of 10 entries" at bounding box center [182, 281] width 365 height 9
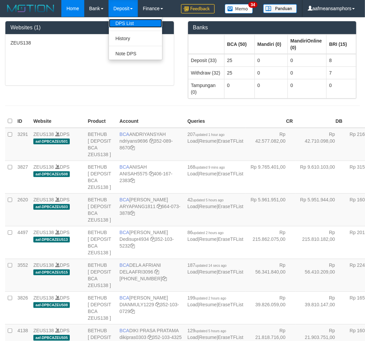
click at [124, 24] on link "DPS List" at bounding box center [135, 23] width 53 height 9
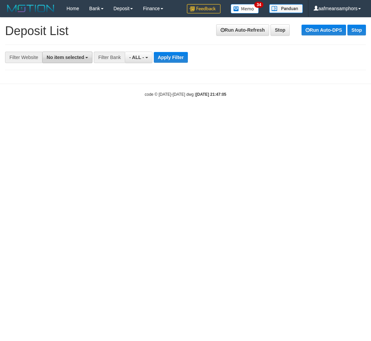
click at [53, 52] on button "No item selected" at bounding box center [67, 57] width 50 height 11
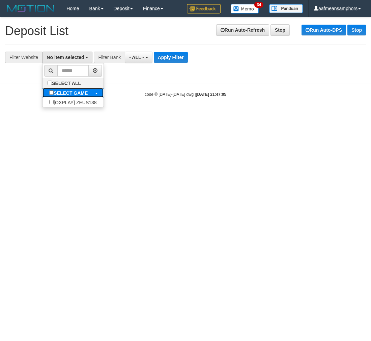
click at [67, 95] on b "SELECT GAME" at bounding box center [71, 92] width 34 height 5
select select "***"
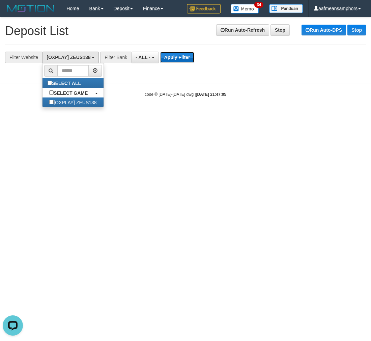
click at [176, 60] on button "Apply Filter" at bounding box center [177, 57] width 34 height 11
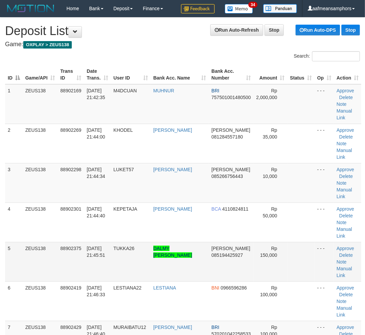
drag, startPoint x: 87, startPoint y: 222, endPoint x: 74, endPoint y: 219, distance: 13.4
click at [86, 242] on tr "5 ZEUS138 88902375 01/10/2025 21:45:51 TUKKA26 DALMY ZAMIL SITOMPUL DANA 085194…" at bounding box center [183, 261] width 357 height 39
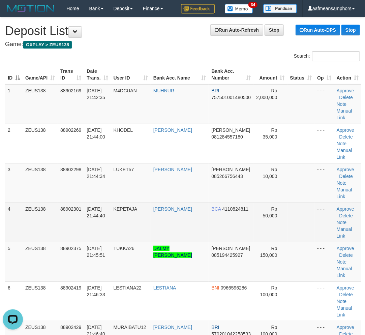
click at [87, 206] on td "01/10/2025 21:44:40" at bounding box center [97, 222] width 27 height 39
click at [87, 211] on td "01/10/2025 21:44:40" at bounding box center [97, 222] width 27 height 39
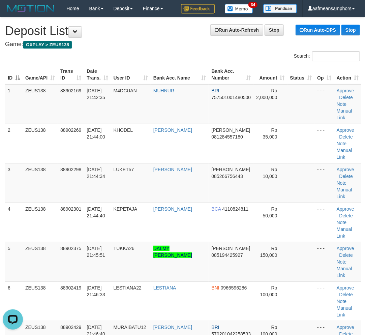
drag, startPoint x: 87, startPoint y: 208, endPoint x: 1, endPoint y: 251, distance: 95.8
click at [86, 210] on td "[DATE] 21:44:40" at bounding box center [97, 222] width 27 height 39
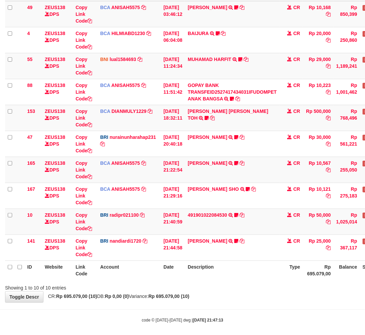
scroll to position [88, 0]
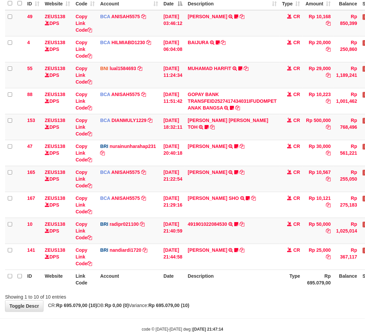
click at [240, 276] on th "Description" at bounding box center [232, 279] width 94 height 19
click at [246, 271] on th "Description" at bounding box center [232, 279] width 94 height 19
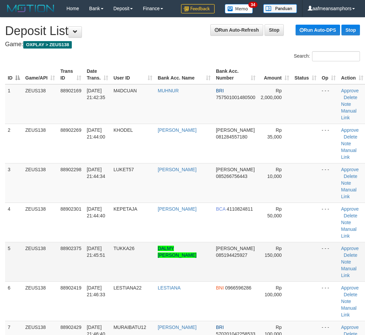
click at [111, 242] on td "[DATE] 21:45:51" at bounding box center [97, 261] width 27 height 39
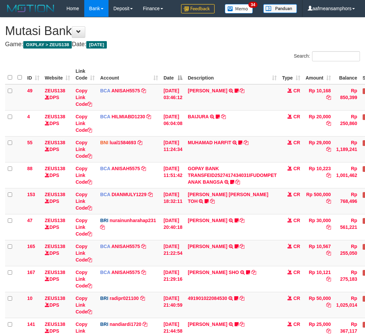
scroll to position [74, 0]
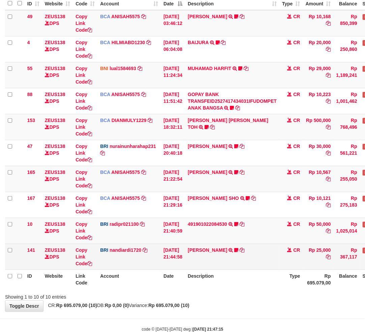
drag, startPoint x: 189, startPoint y: 266, endPoint x: 198, endPoint y: 258, distance: 11.2
click at [189, 266] on tr "141 ZEUS138 DPS Copy Link Code BRI nandiardi1720 DPS NANDI ARDIANSYAH mutasi_20…" at bounding box center [206, 257] width 402 height 26
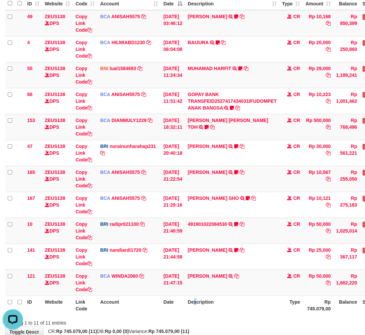
click at [199, 305] on th "Description" at bounding box center [232, 305] width 94 height 19
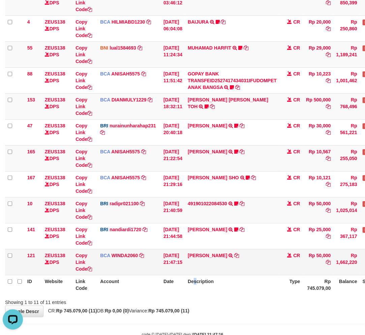
scroll to position [114, 0]
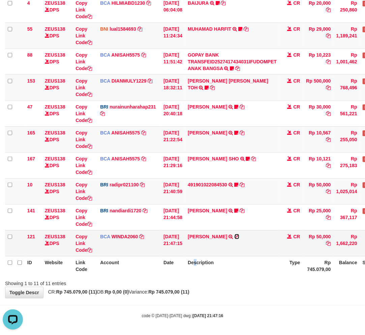
click at [240, 234] on icon at bounding box center [237, 236] width 5 height 5
click at [214, 281] on div "Showing 1 to 11 of 11 entries" at bounding box center [182, 282] width 365 height 9
click at [221, 276] on div "ID Website Link Code Account Date Description Type Amount Balance Status Action…" at bounding box center [182, 113] width 365 height 328
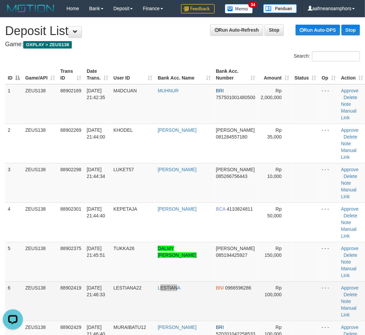
click at [183, 282] on td "LESTIANA" at bounding box center [184, 301] width 58 height 39
click at [132, 282] on td "LESTIANA22" at bounding box center [133, 301] width 44 height 39
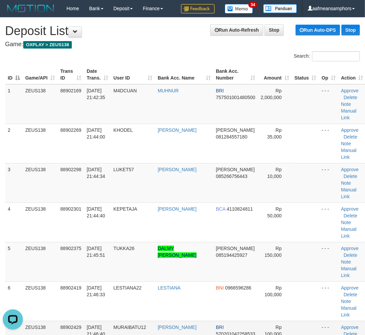
click at [102, 321] on td "01/10/2025 21:46:40" at bounding box center [97, 340] width 27 height 39
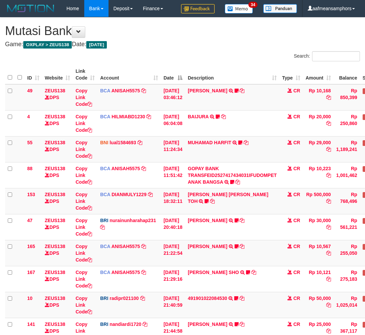
scroll to position [58, 0]
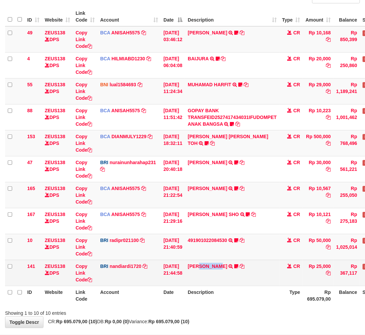
click at [221, 276] on td "[PERSON_NAME] TRANSFER NBMB EDI LESTARI TO NANDI ARDIANSYAH Gurero123" at bounding box center [232, 273] width 94 height 26
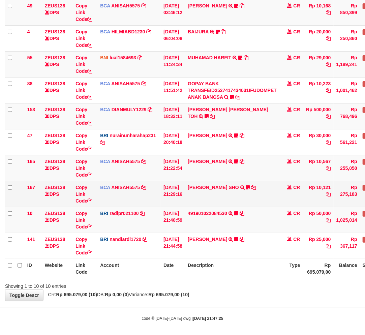
scroll to position [88, 0]
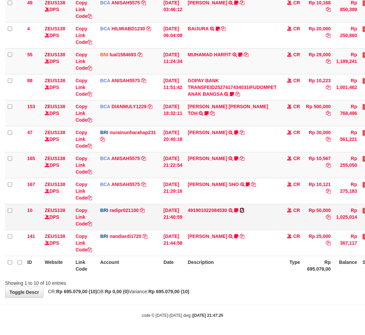
click at [245, 210] on icon at bounding box center [242, 210] width 5 height 5
click at [192, 297] on div "**********" at bounding box center [182, 113] width 365 height 368
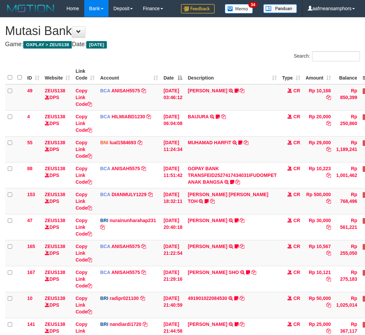
scroll to position [74, 0]
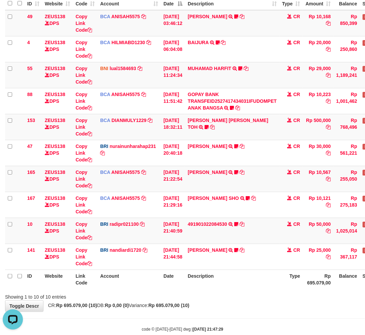
click at [182, 304] on strong "Rp 695.079,00 (10)" at bounding box center [168, 305] width 41 height 5
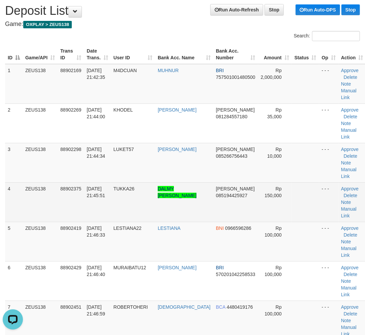
drag, startPoint x: 192, startPoint y: 220, endPoint x: 174, endPoint y: 220, distance: 18.2
click at [190, 220] on td "DALMY ZAMIL SITOMPUL" at bounding box center [184, 202] width 58 height 39
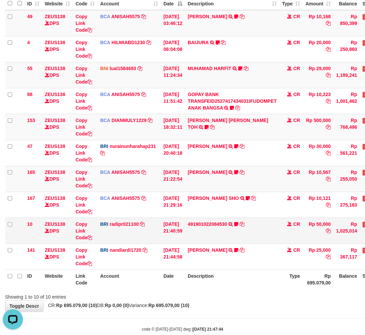
drag, startPoint x: 261, startPoint y: 256, endPoint x: 335, endPoint y: 232, distance: 78.2
click at [264, 255] on td "EDI LESTARI TRANSFER NBMB EDI LESTARI TO NANDI ARDIANSYAH Gurero123" at bounding box center [232, 257] width 94 height 26
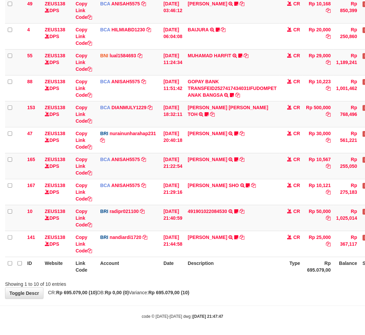
scroll to position [88, 0]
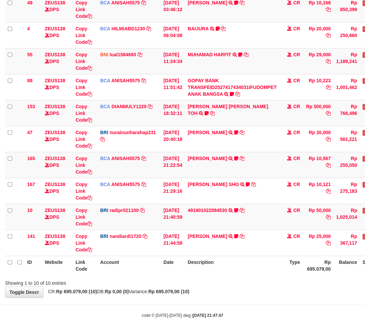
click at [257, 261] on th "Description" at bounding box center [232, 265] width 94 height 19
click at [273, 264] on th "Description" at bounding box center [232, 265] width 94 height 19
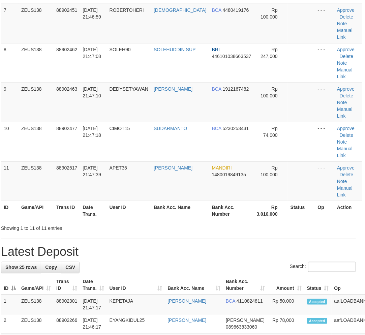
scroll to position [20, 0]
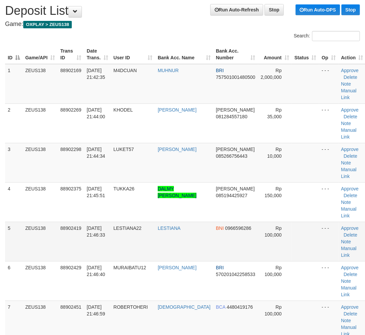
click at [215, 247] on td "BNI 0966596286" at bounding box center [236, 241] width 45 height 39
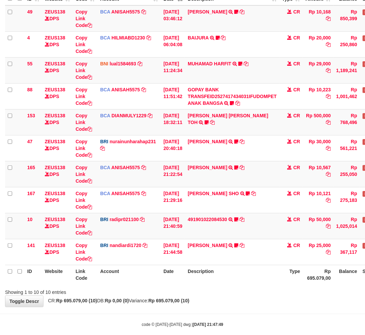
scroll to position [88, 0]
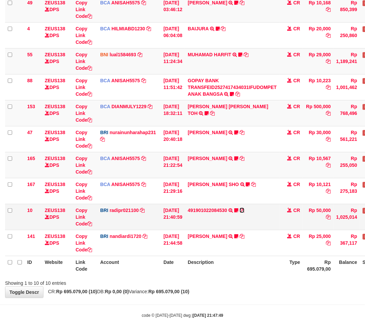
click at [245, 210] on icon at bounding box center [242, 210] width 5 height 5
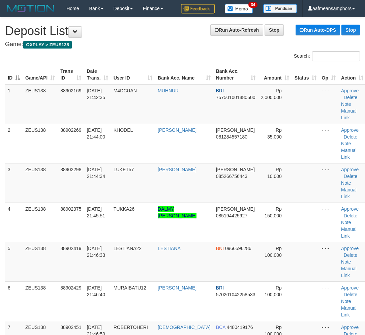
scroll to position [20, 0]
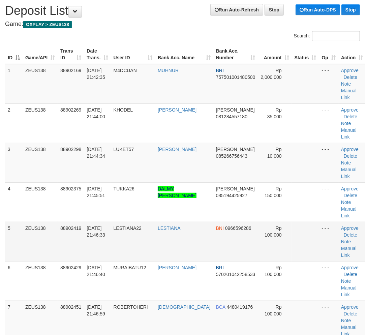
click at [137, 244] on td "LESTIANA22" at bounding box center [133, 241] width 44 height 39
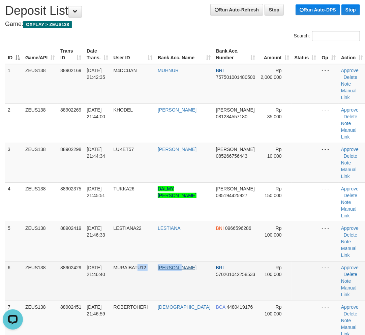
drag, startPoint x: 162, startPoint y: 275, endPoint x: 1, endPoint y: 281, distance: 161.3
click at [162, 276] on tr "6 ZEUS138 88902429 01/10/2025 21:46:40 MURAIBATU12 NAYOAN FIRNAND BRI 570201042…" at bounding box center [185, 280] width 361 height 39
